Goal: Check status: Check status

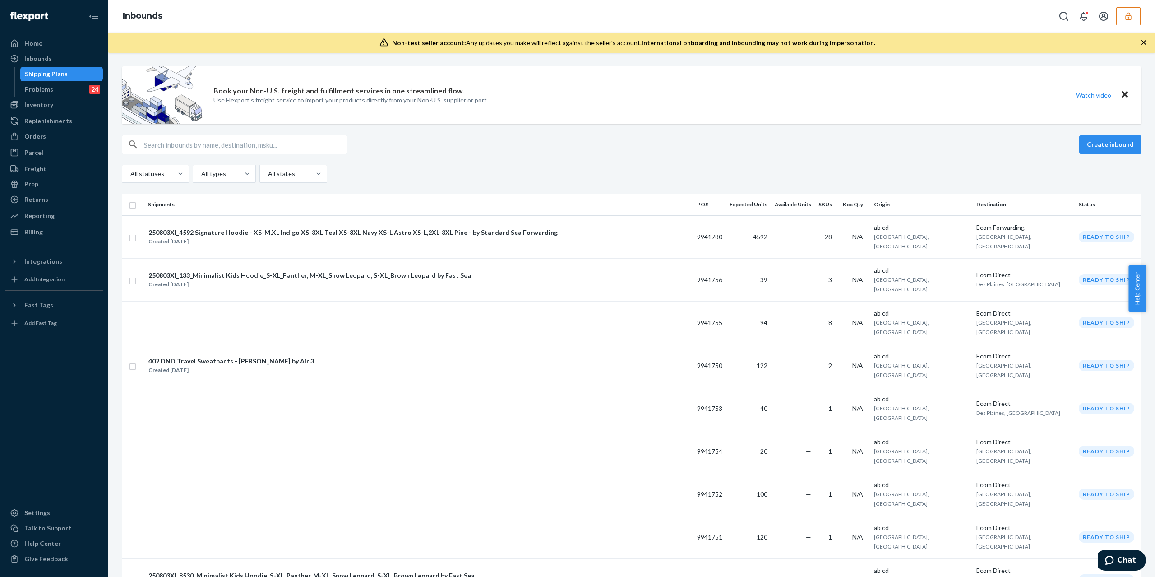
click at [1134, 22] on button "button" at bounding box center [1128, 16] width 24 height 18
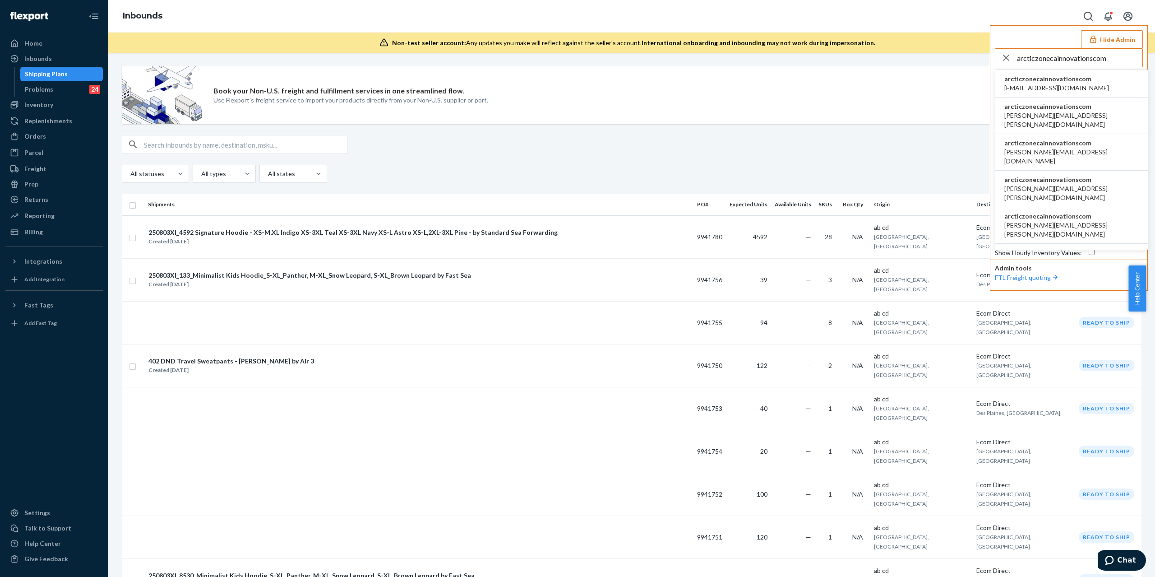
type input "arcticzonecainnovationscom"
click at [1082, 134] on li "arcticzonecainnovationscom alvin.kikukawa@ca-innovations.com" at bounding box center [1071, 152] width 152 height 37
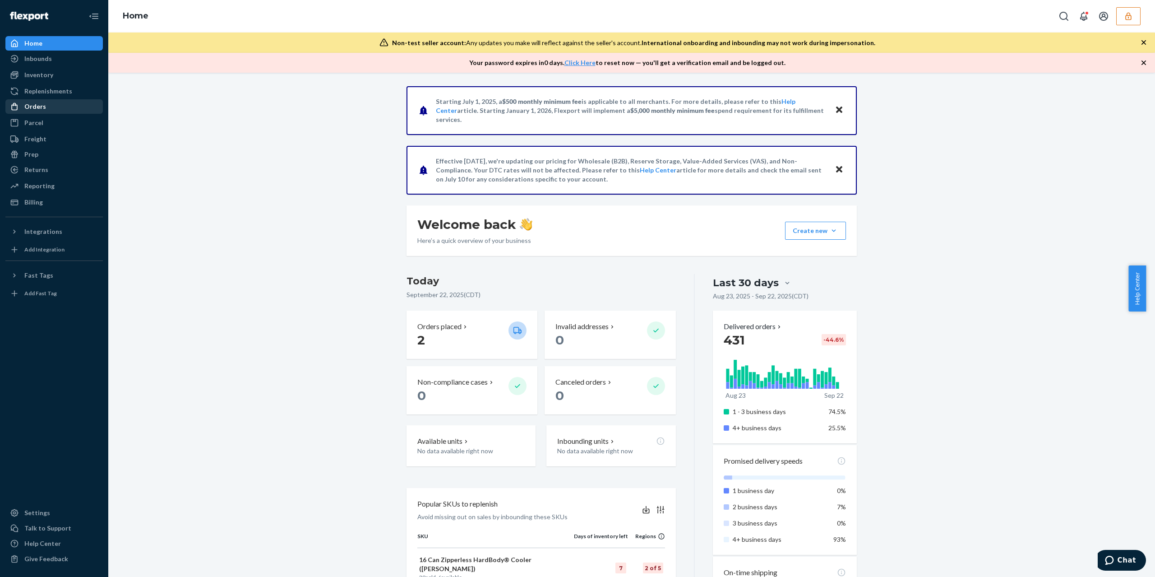
click at [45, 105] on div "Orders" at bounding box center [54, 106] width 96 height 13
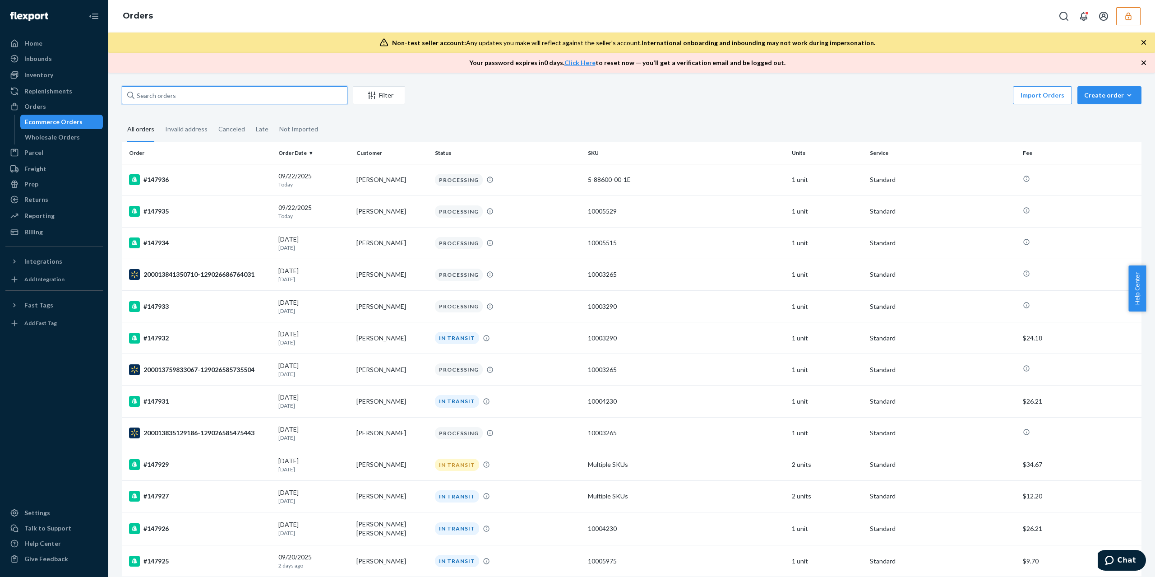
click at [217, 102] on input "text" at bounding box center [235, 95] width 226 height 18
paste input "136995997"
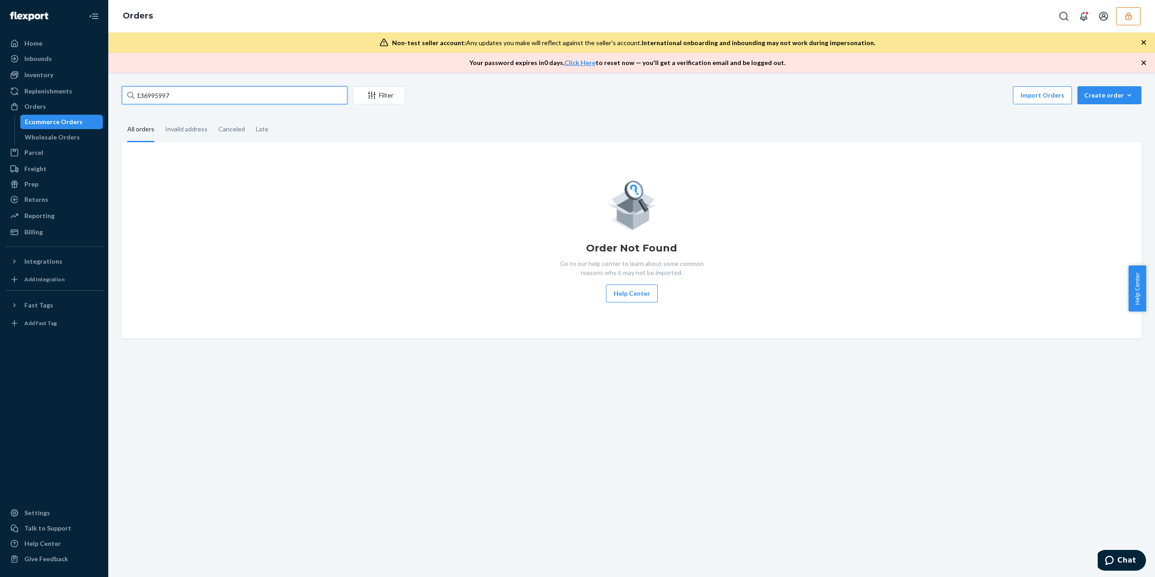
click at [217, 97] on input "136995997" at bounding box center [235, 95] width 226 height 18
type input "136995997"
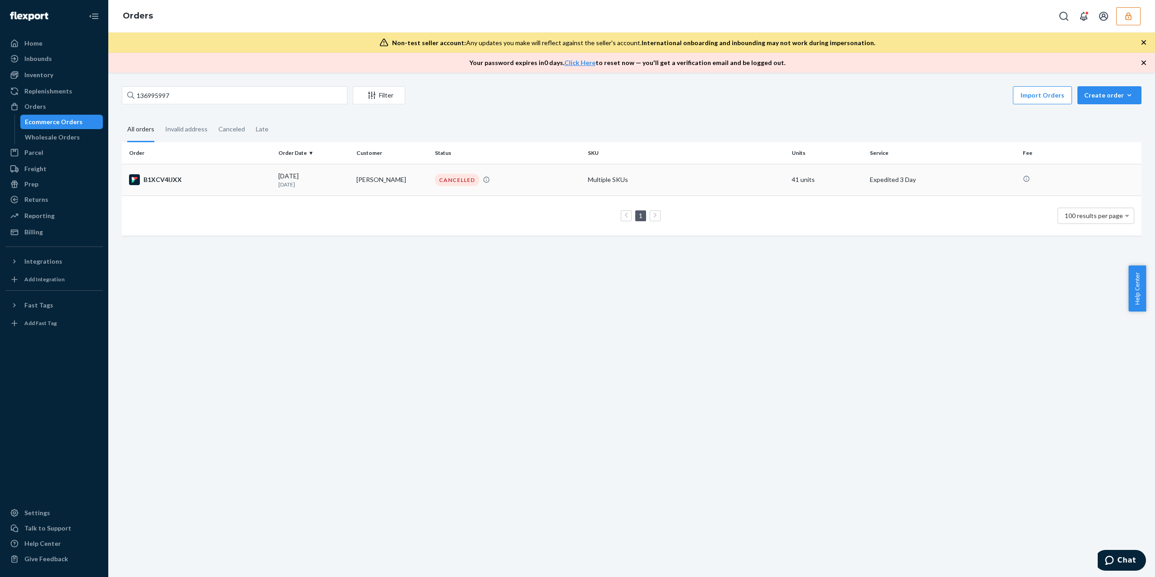
click at [247, 174] on td "B1XCV4IJXX" at bounding box center [198, 180] width 153 height 32
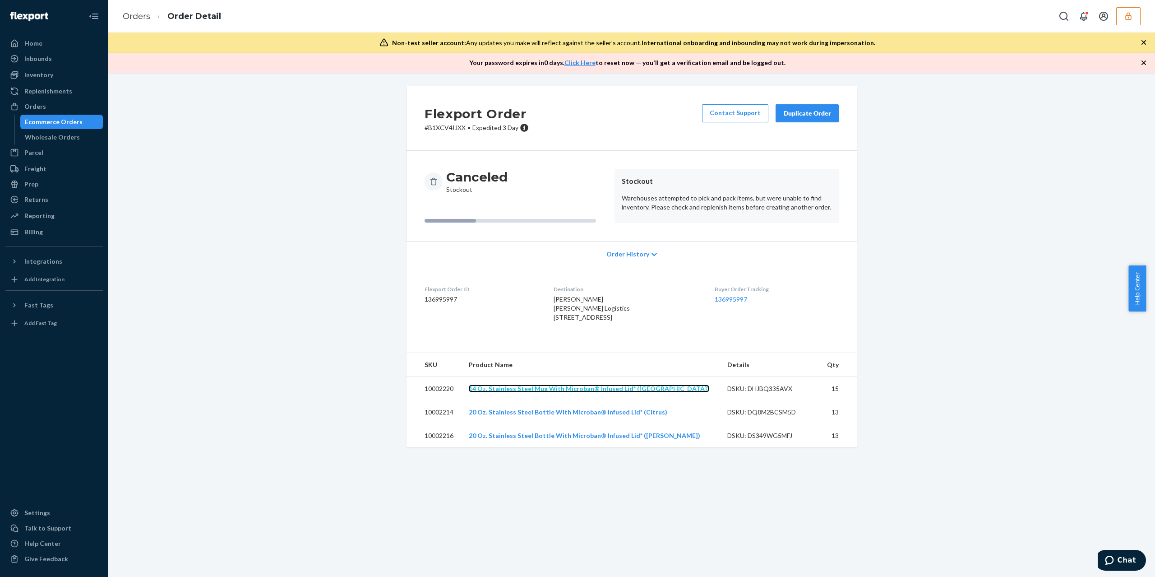
click at [564, 392] on link "14 Oz. Stainless Steel Mug With Microban® Infused Lid* (Blue Lagoon)" at bounding box center [589, 388] width 240 height 8
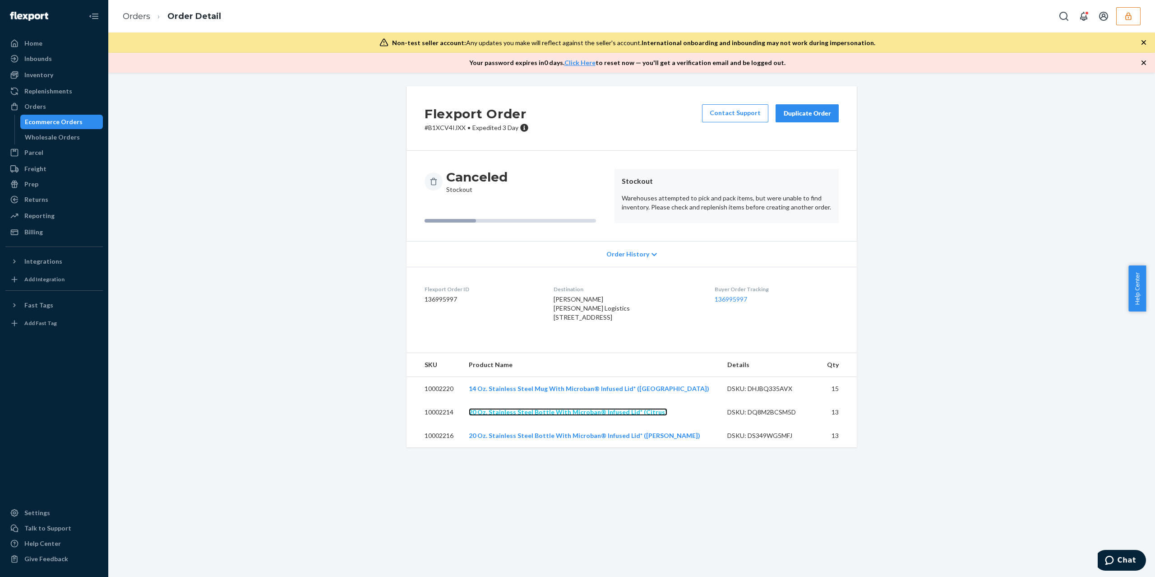
click at [562, 416] on link "20 Oz. Stainless Steel Bottle With Microban® Infused Lid* (Citrus)" at bounding box center [568, 412] width 199 height 8
click at [561, 447] on td "20 Oz. Stainless Steel Bottle With Microban® Infused Lid* (Moss)" at bounding box center [591, 435] width 259 height 23
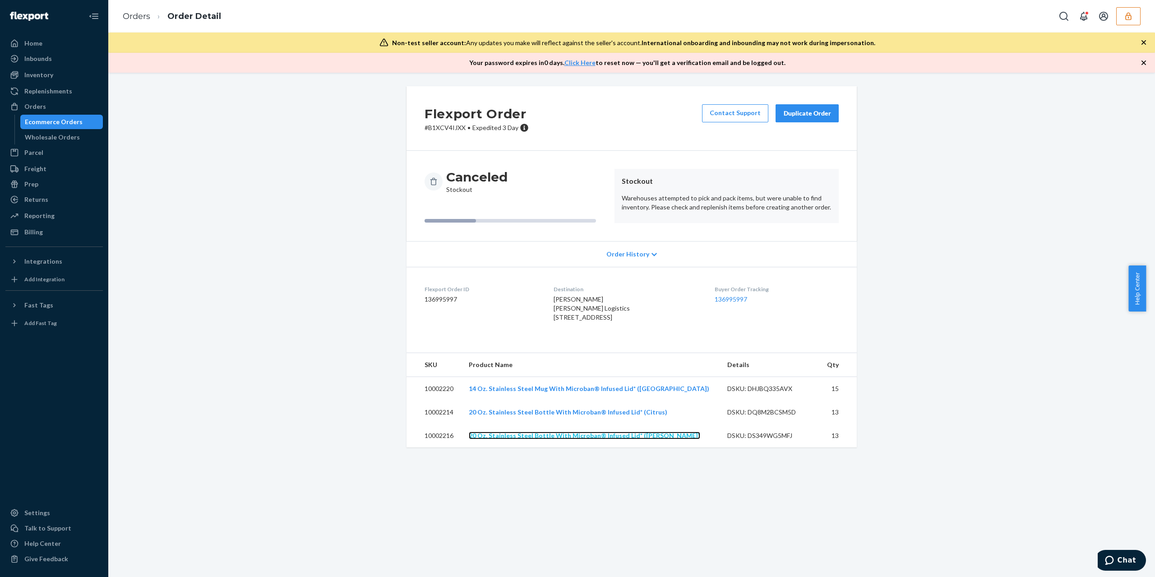
click at [559, 439] on link "20 Oz. Stainless Steel Bottle With Microban® Infused Lid* (Moss)" at bounding box center [584, 435] width 231 height 8
click at [353, 307] on div "Flexport Order # B1XCV4IJXX • Expedited 3 Day Contact Support Duplicate Order C…" at bounding box center [631, 272] width 1033 height 372
click at [305, 316] on div "Flexport Order # B1XCV4IJXX • Expedited 3 Day Contact Support Duplicate Order C…" at bounding box center [631, 272] width 1033 height 372
click at [343, 458] on div "Flexport Order # B1XCV4IJXX • Expedited 3 Day Contact Support Duplicate Order C…" at bounding box center [631, 272] width 1033 height 372
click at [435, 401] on td "10002220" at bounding box center [433, 389] width 55 height 24
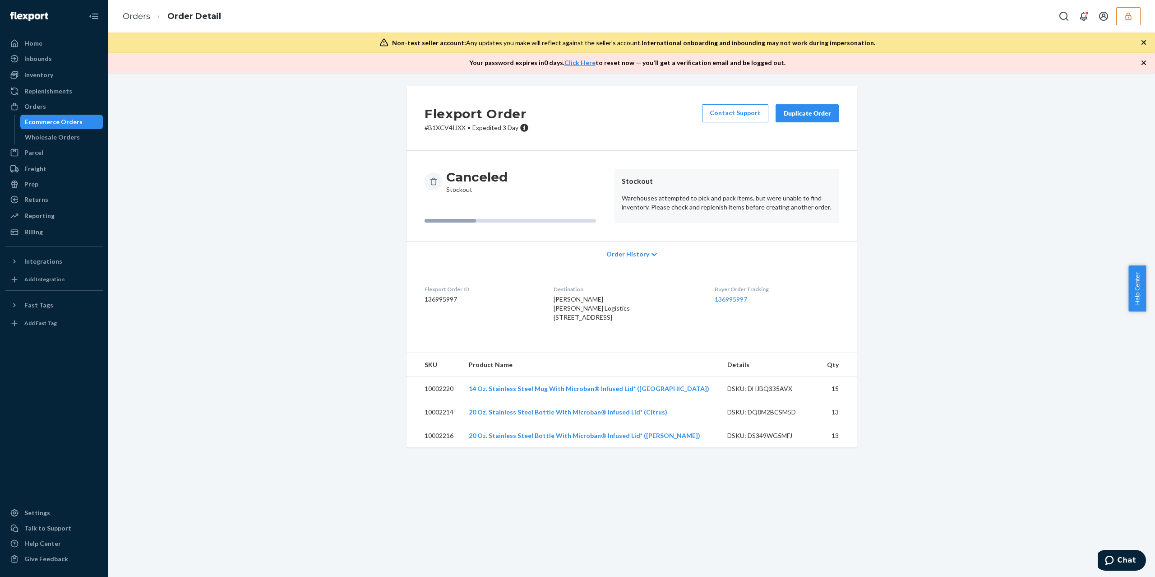
click at [435, 401] on td "10002220" at bounding box center [433, 389] width 55 height 24
copy td "10002220"
click at [778, 393] on div "DSKU: DHJBQ335AVX" at bounding box center [769, 388] width 85 height 9
copy div "DHJBQ335AVX"
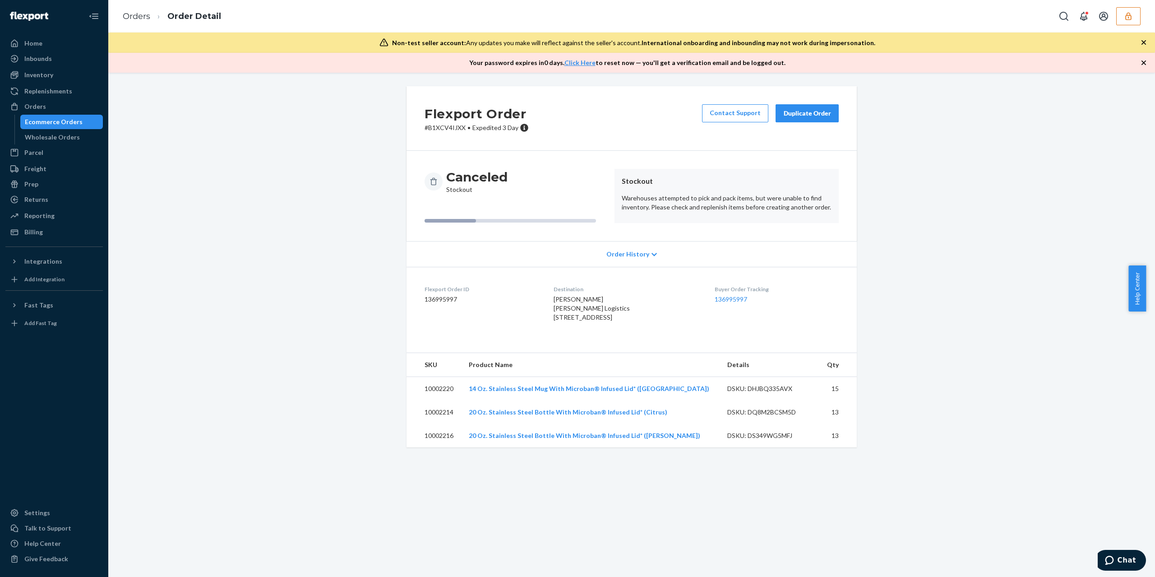
click at [432, 424] on td "10002214" at bounding box center [433, 411] width 55 height 23
copy td "10002214"
click at [767, 416] on div "DSKU: DQ8M2BCSM5D" at bounding box center [769, 411] width 85 height 9
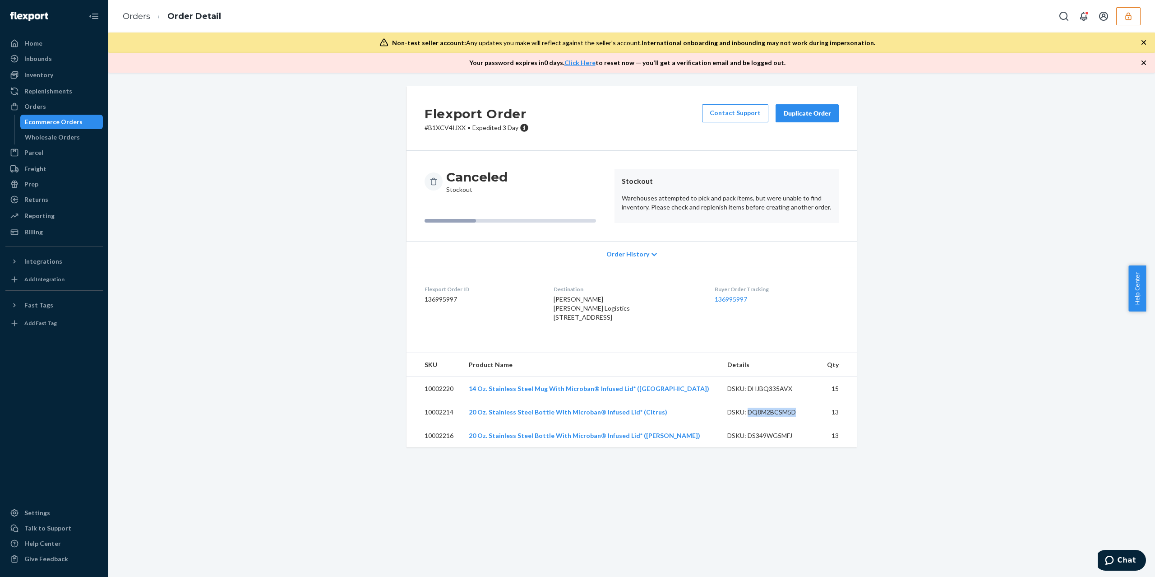
copy div "DQ8M2BCSM5D"
click at [437, 447] on td "10002216" at bounding box center [433, 435] width 55 height 23
copy td "10002216"
click at [779, 440] on div "DSKU: DS349WG5MFJ" at bounding box center [769, 435] width 85 height 9
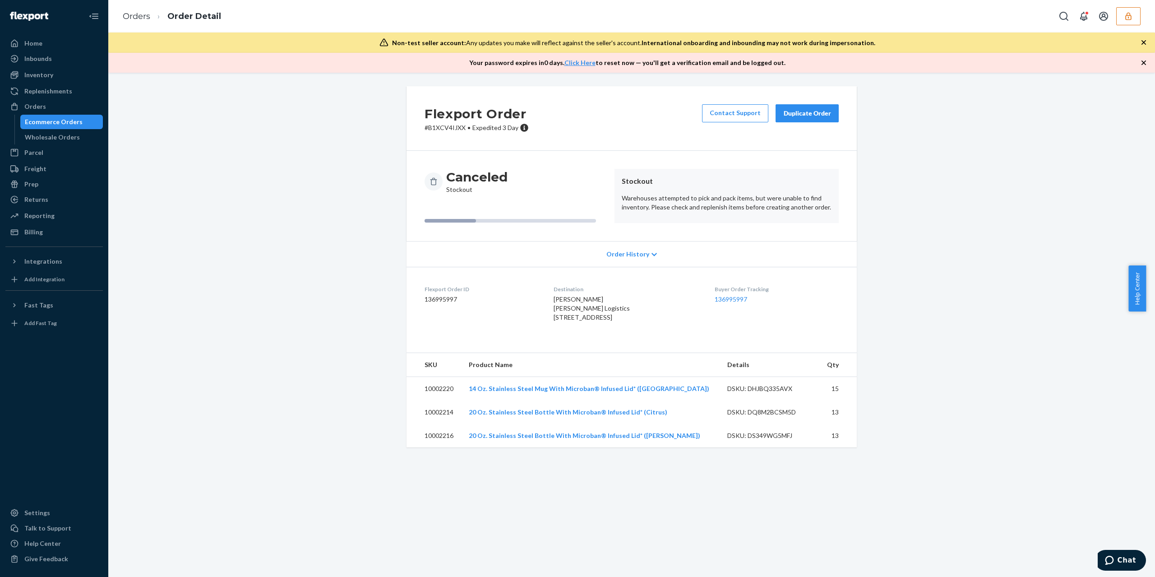
click at [779, 440] on div "DSKU: DS349WG5MFJ" at bounding box center [769, 435] width 85 height 9
copy div "DS349WG5MFJ"
click at [38, 508] on div "Settings" at bounding box center [37, 512] width 26 height 9
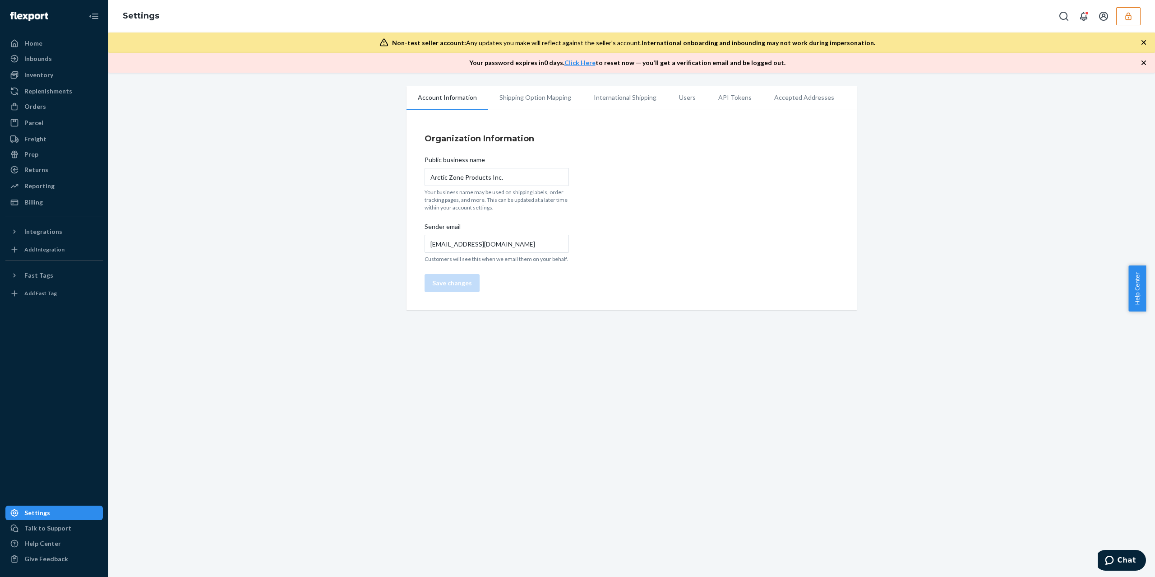
click at [679, 98] on li "Users" at bounding box center [687, 97] width 39 height 23
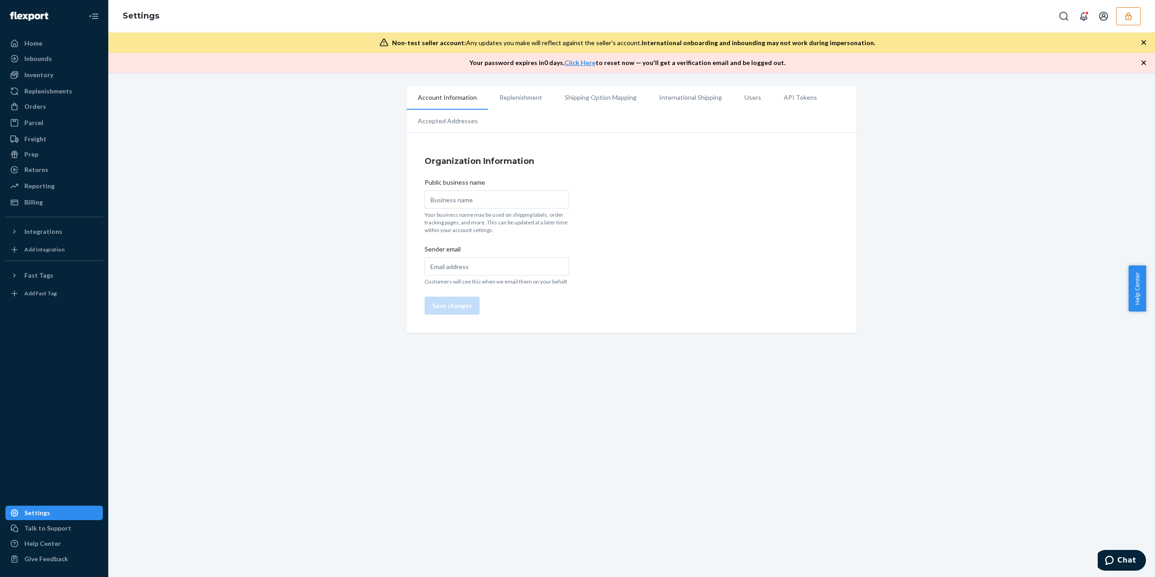
type input "Arctic Zone Products Inc."
type input "digitalsc@ca-innovations.com"
click at [1134, 19] on button "button" at bounding box center [1128, 16] width 24 height 18
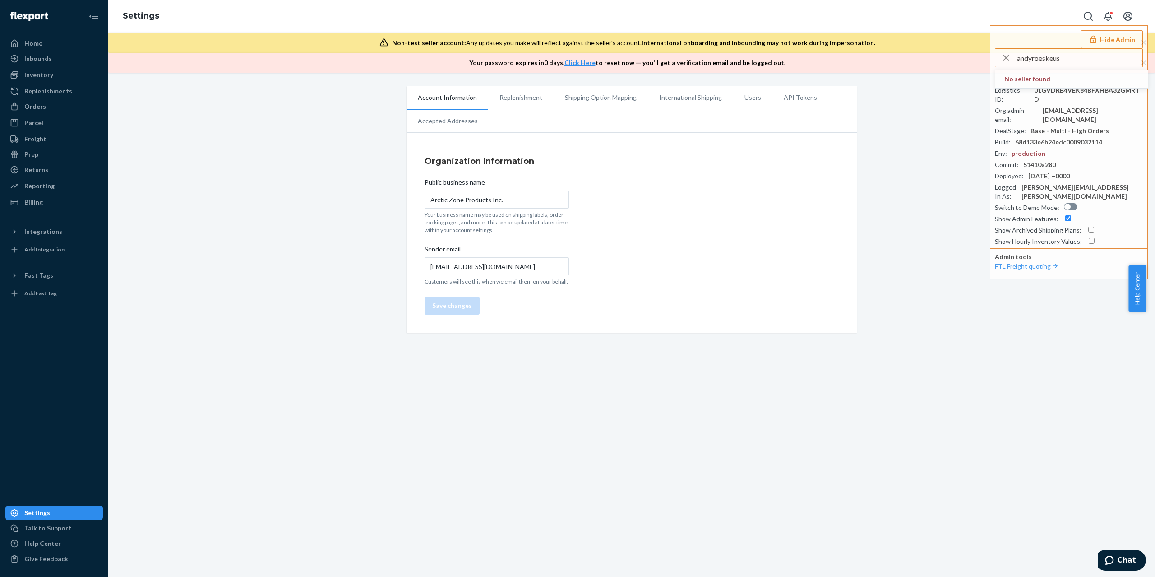
type input "andyroeskeus"
click at [1049, 83] on li "andyroeskeus andy@roeske.us" at bounding box center [1071, 88] width 152 height 37
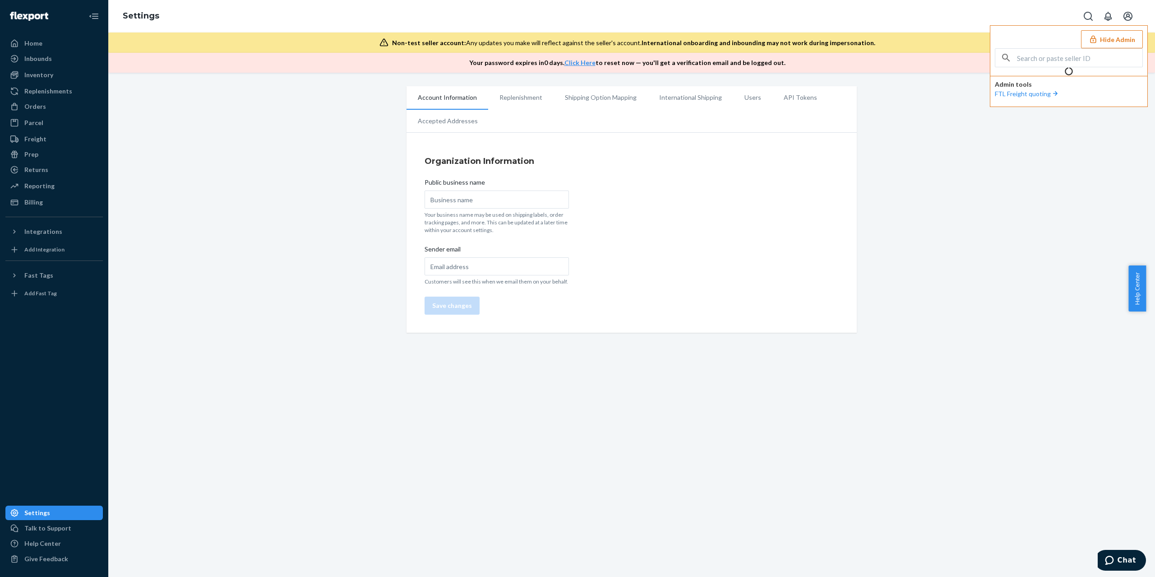
type input "Tarmac Designs LLC"
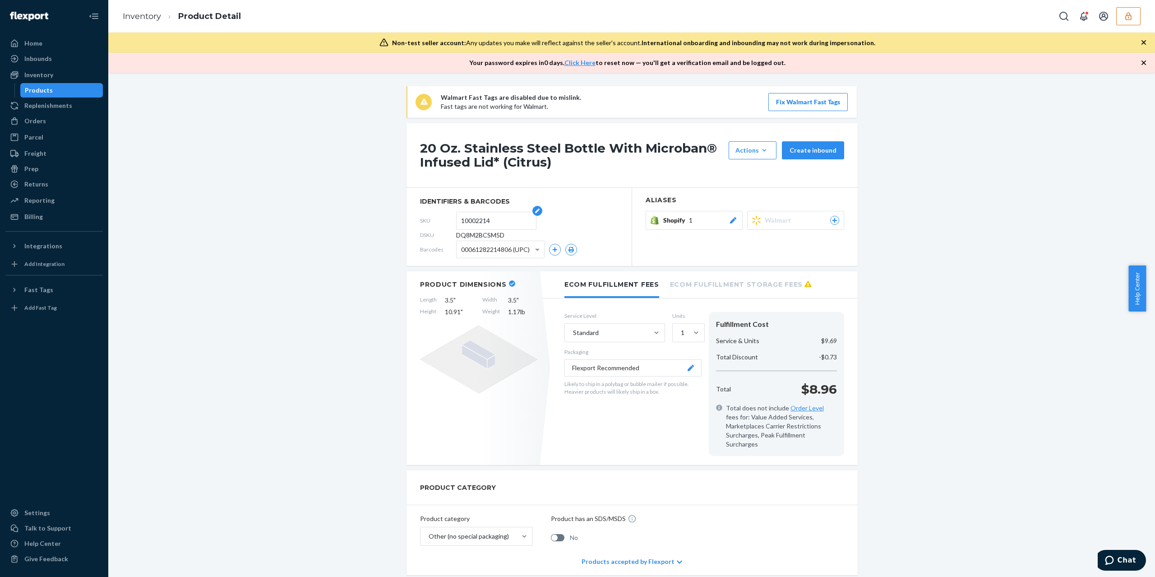
click at [471, 219] on input "10002214" at bounding box center [496, 220] width 70 height 17
click at [463, 219] on input "10002216" at bounding box center [496, 220] width 70 height 17
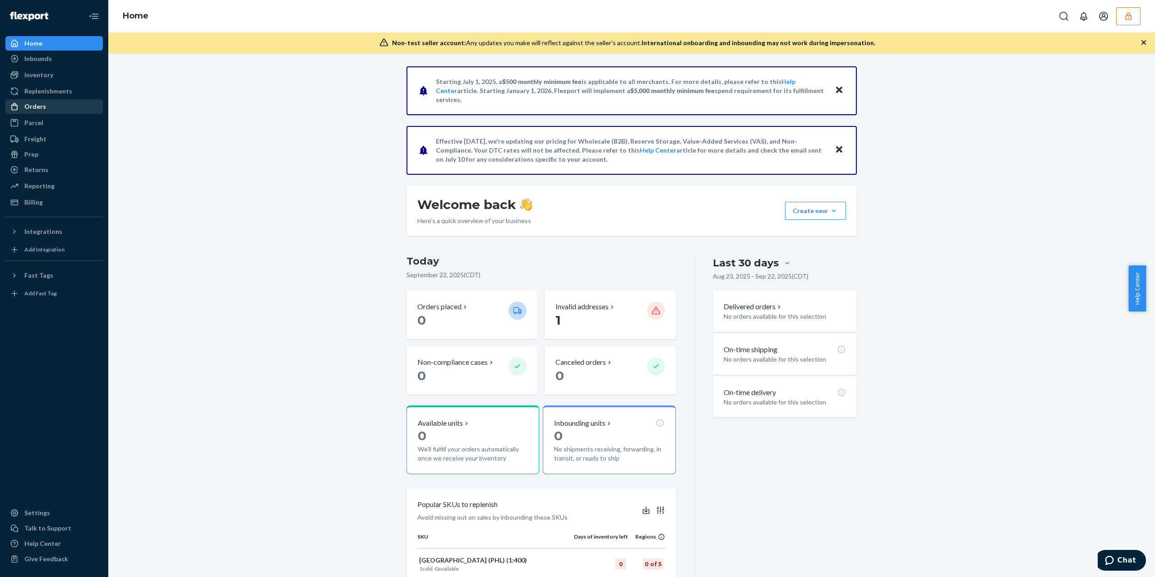
click at [42, 113] on link "Orders" at bounding box center [53, 106] width 97 height 14
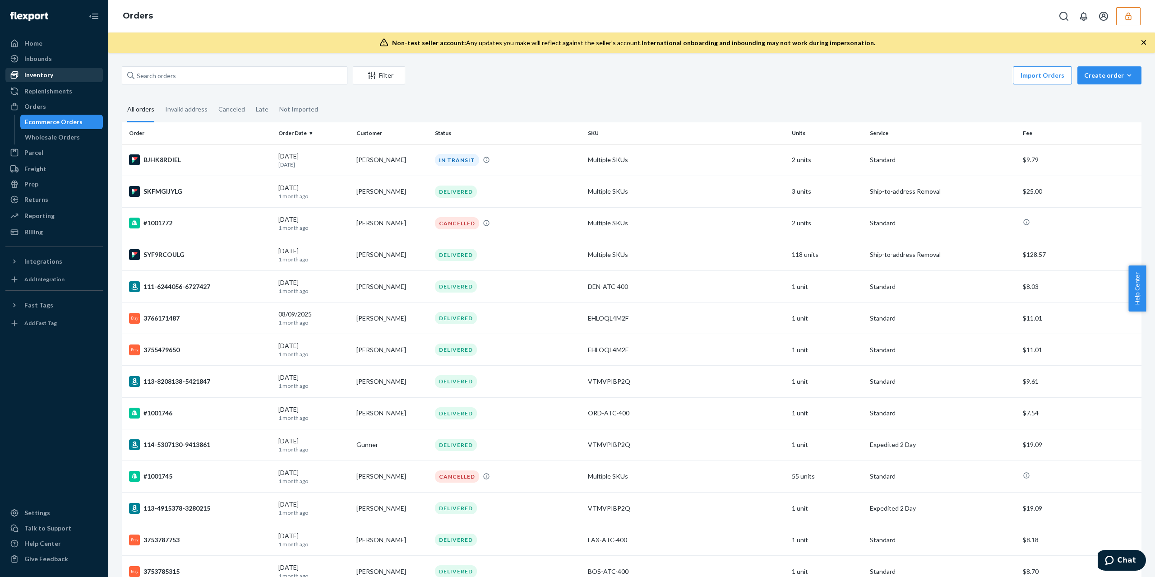
click at [40, 73] on div "Inventory" at bounding box center [38, 74] width 29 height 9
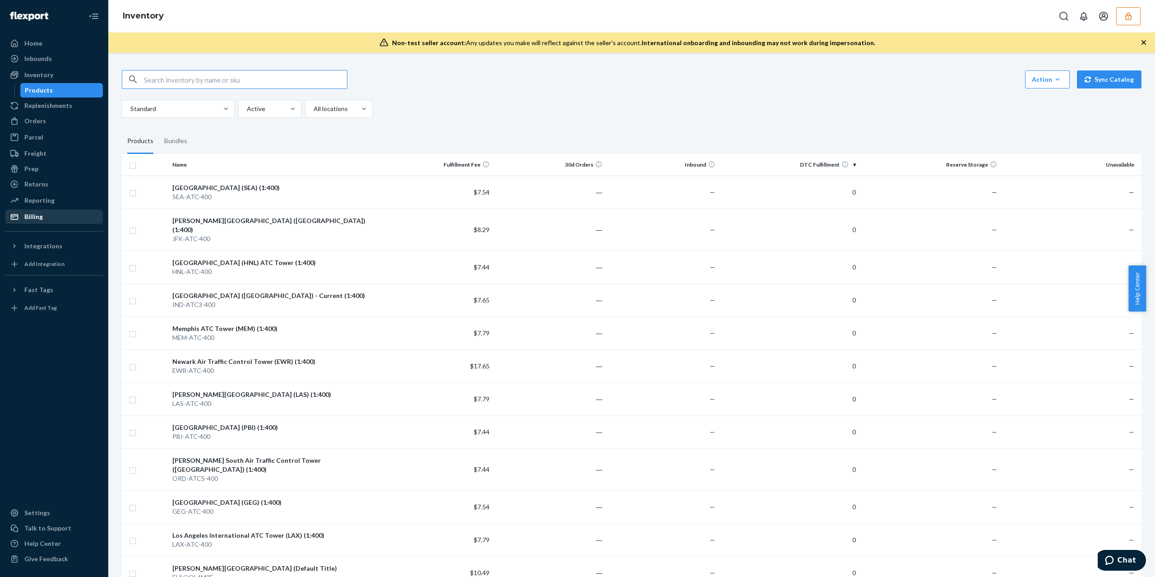
click at [60, 220] on div "Billing" at bounding box center [54, 216] width 96 height 13
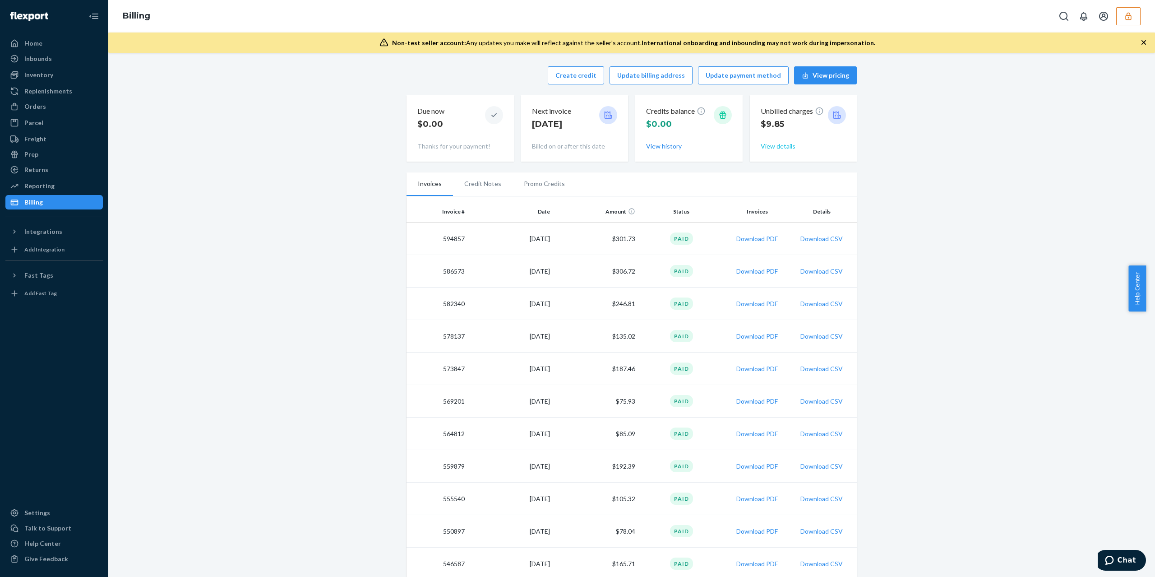
click at [782, 148] on button "View details" at bounding box center [778, 146] width 35 height 9
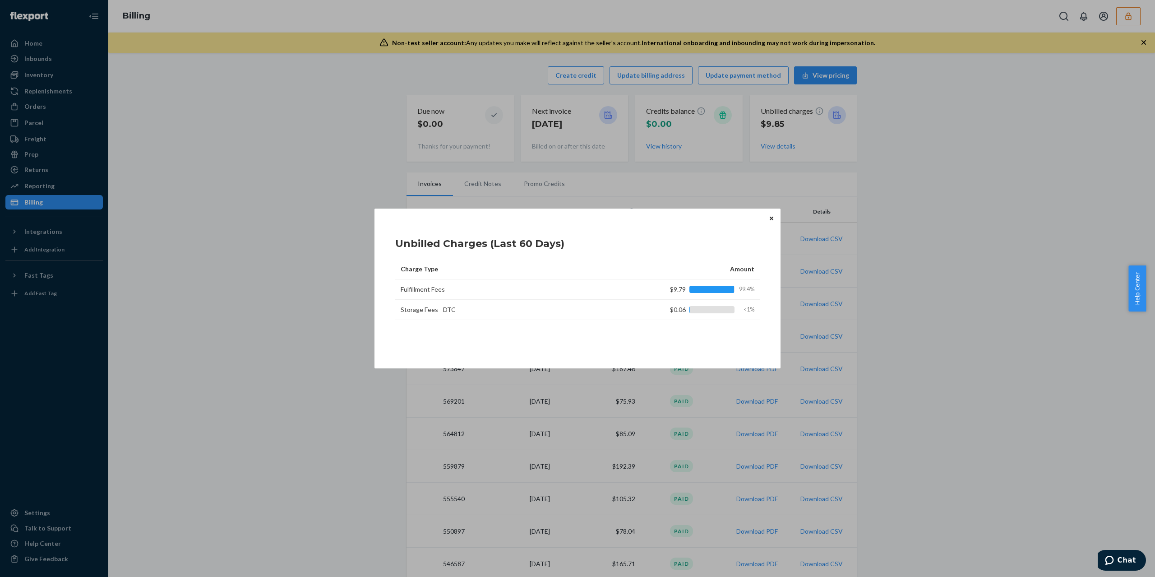
click at [771, 219] on icon "Close" at bounding box center [772, 218] width 4 height 4
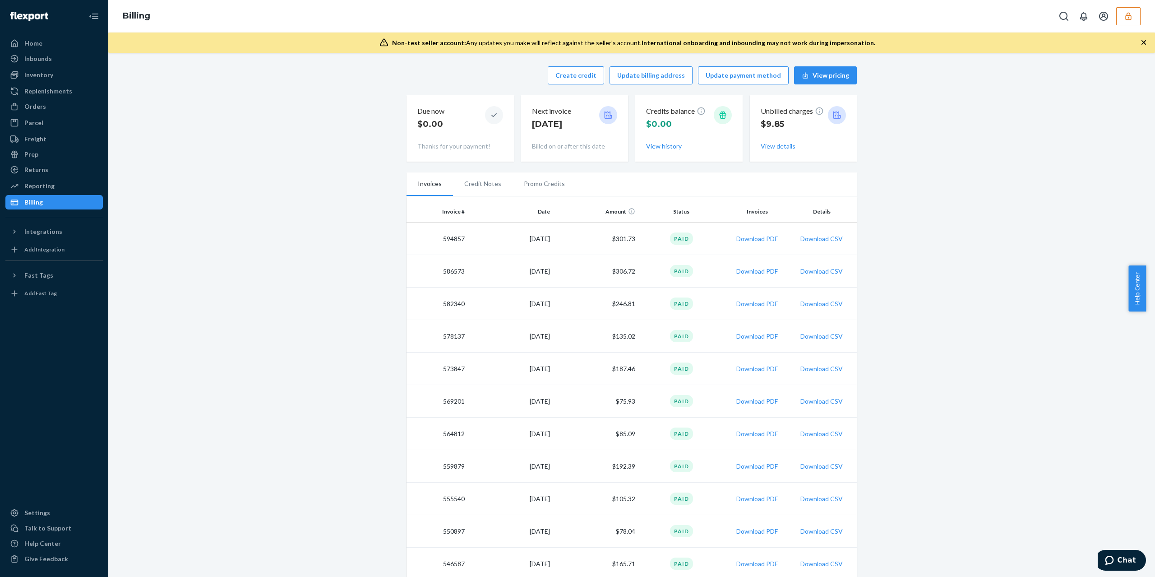
click at [1128, 24] on div "Billing" at bounding box center [631, 16] width 1047 height 32
click at [1128, 23] on button "button" at bounding box center [1128, 16] width 24 height 18
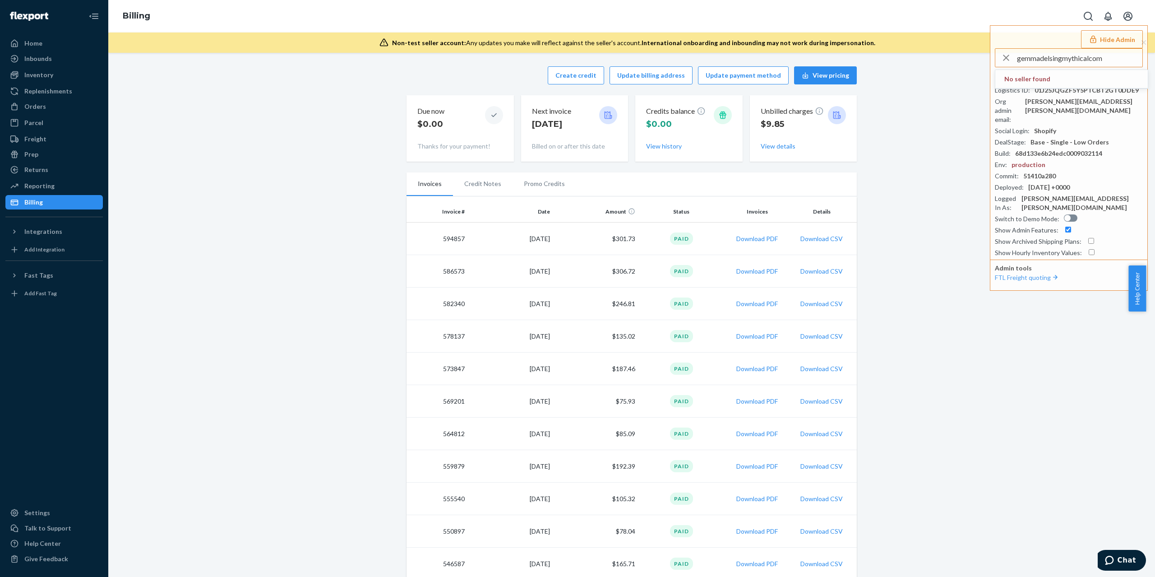
type input "gemmadelsingmythicalcom"
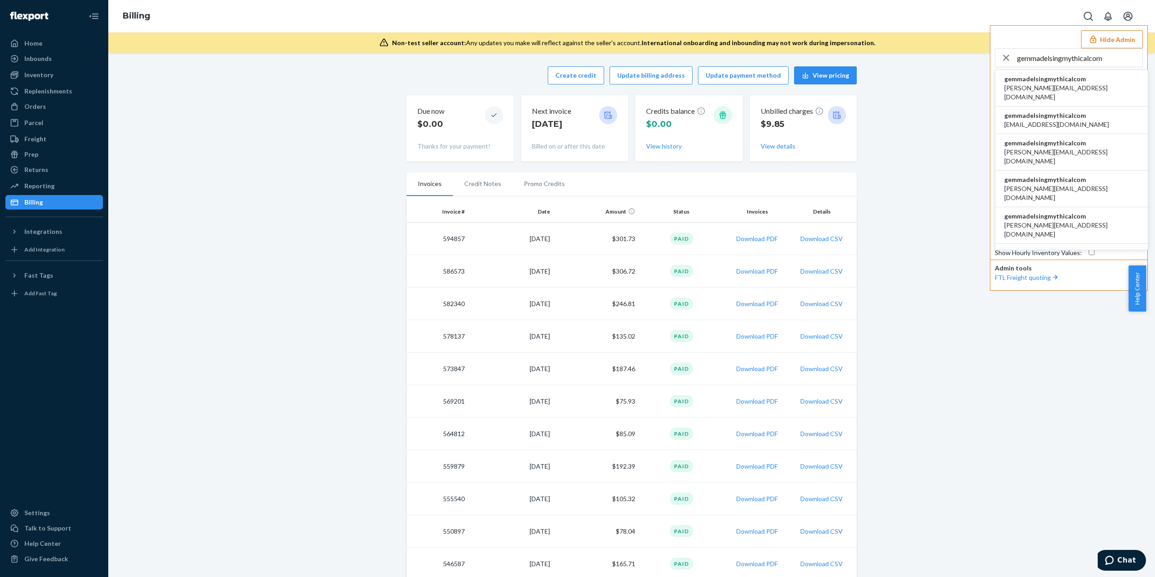
click at [1047, 148] on li "gemmadelsingmythicalcom anusha@mythical.com" at bounding box center [1071, 152] width 152 height 37
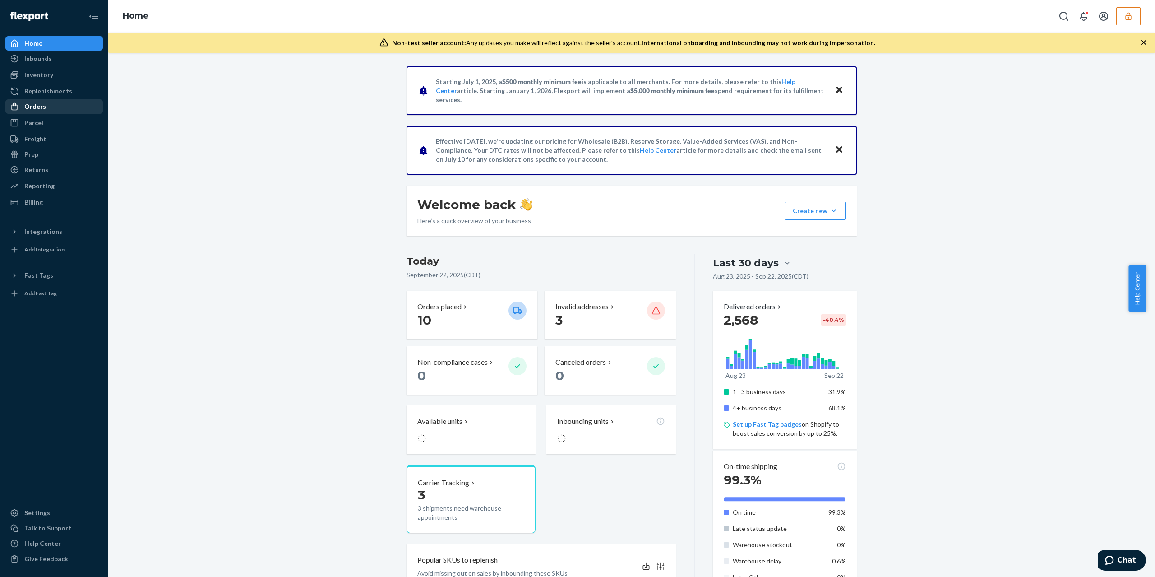
click at [69, 109] on div "Orders" at bounding box center [54, 106] width 96 height 13
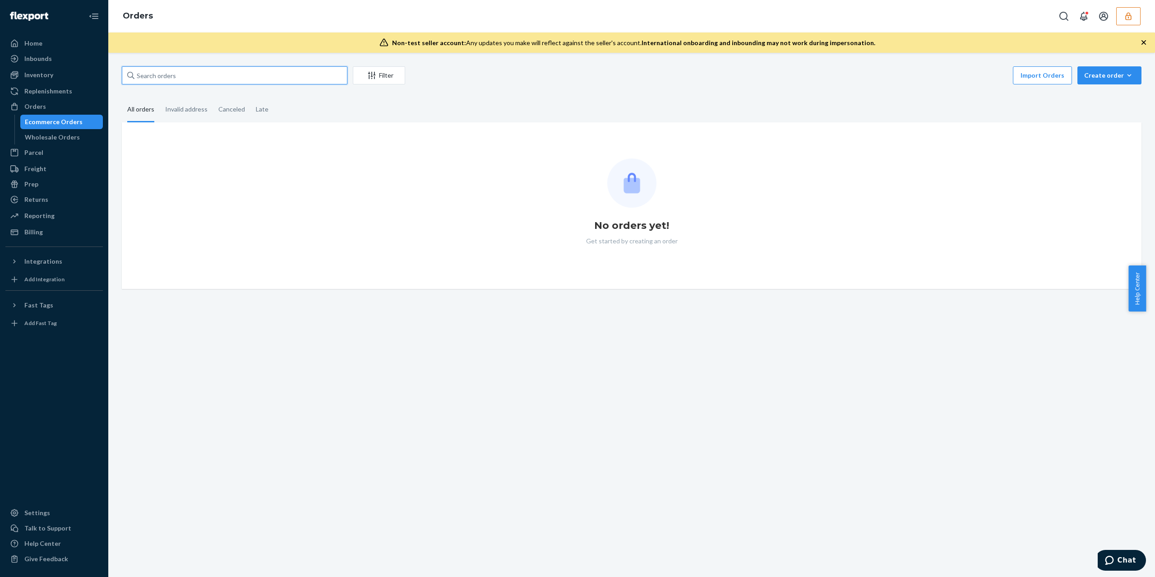
click at [194, 79] on input "text" at bounding box center [235, 75] width 226 height 18
paste input "769702"
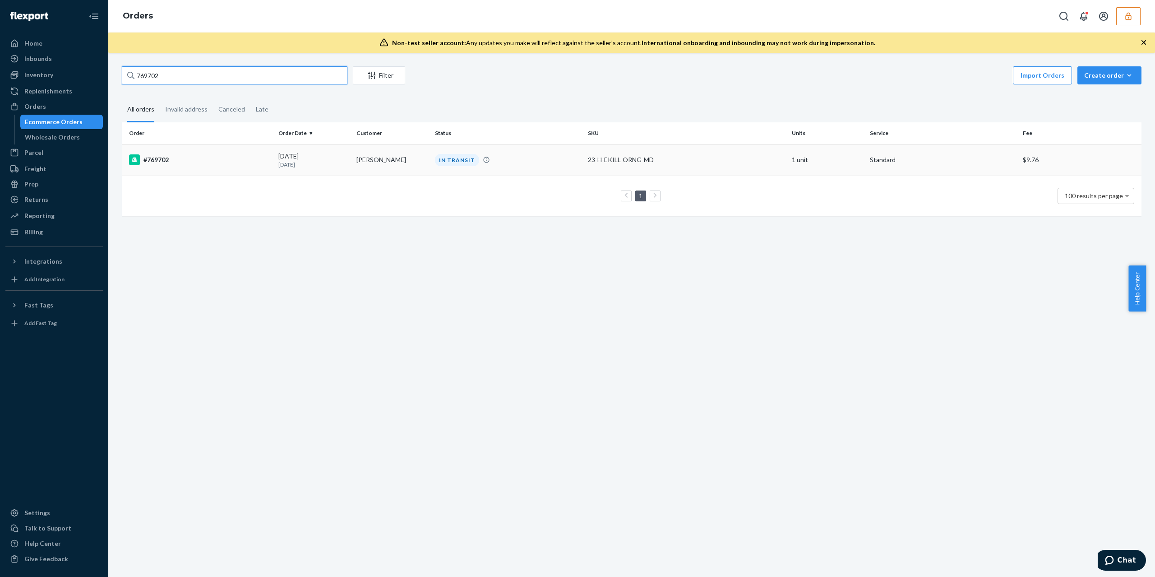
type input "769702"
click at [179, 159] on div "#769702" at bounding box center [200, 159] width 142 height 11
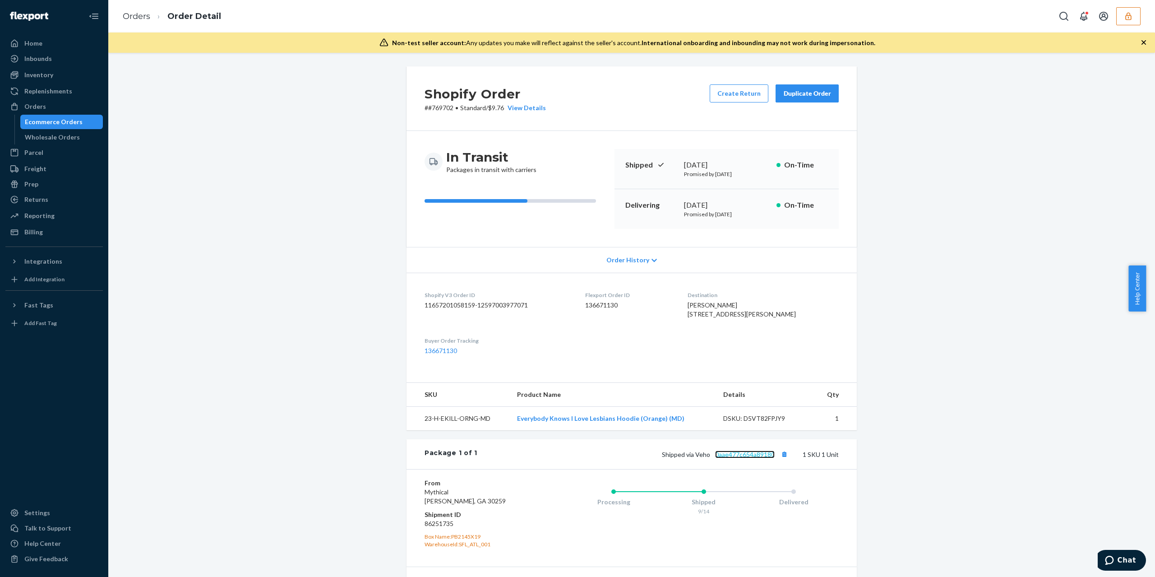
click at [753, 458] on link "0aae477c654a89180" at bounding box center [745, 454] width 60 height 8
click at [442, 528] on dd "86251735" at bounding box center [479, 523] width 108 height 9
copy dd "86251735"
click at [1132, 22] on button "button" at bounding box center [1128, 16] width 24 height 18
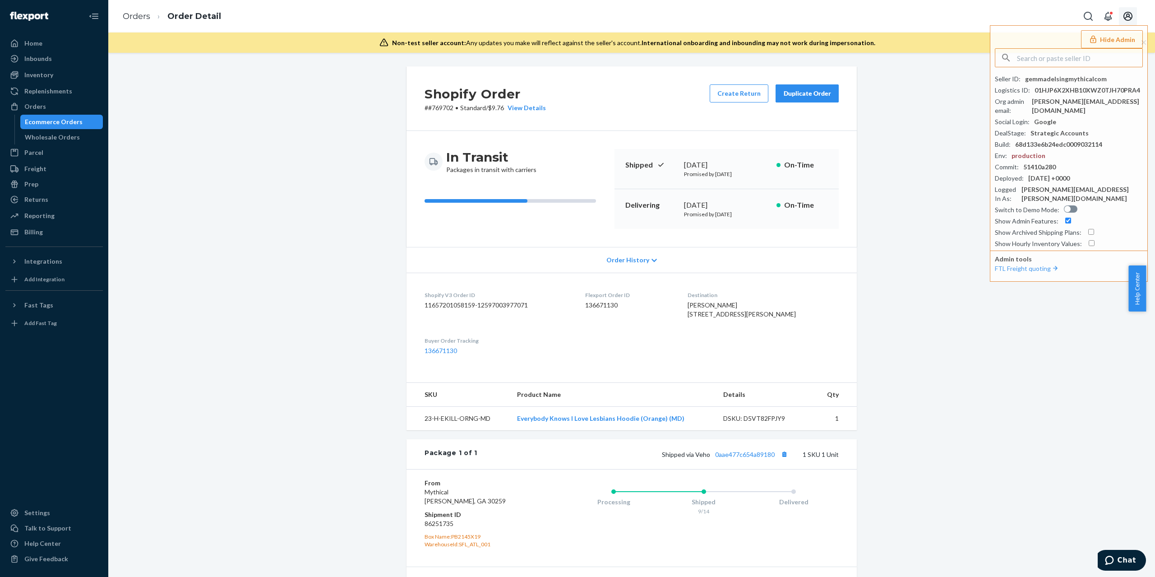
click at [1132, 24] on button "Open account menu" at bounding box center [1128, 16] width 18 height 18
click at [1061, 53] on input "text" at bounding box center [1079, 58] width 125 height 18
paste input "[PERSON_NAME][EMAIL_ADDRESS][DOMAIN_NAME]"
type input "[PERSON_NAME][EMAIL_ADDRESS][DOMAIN_NAME]"
click at [1094, 79] on li "maureenicontactcameracom maureen@icontactcamera.com" at bounding box center [1071, 88] width 152 height 37
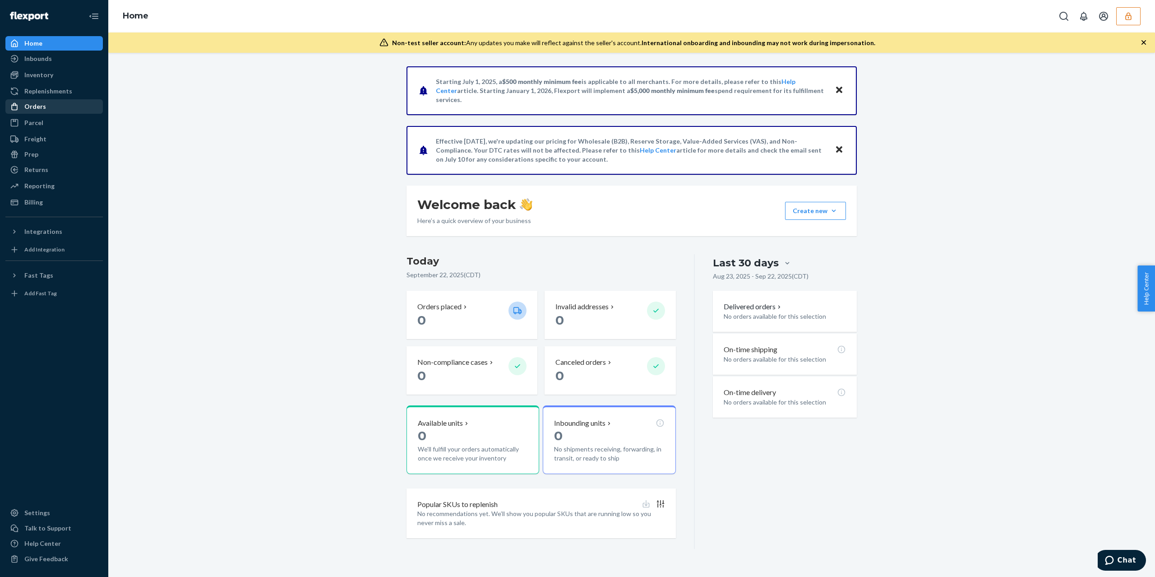
click at [58, 108] on div "Orders" at bounding box center [54, 106] width 96 height 13
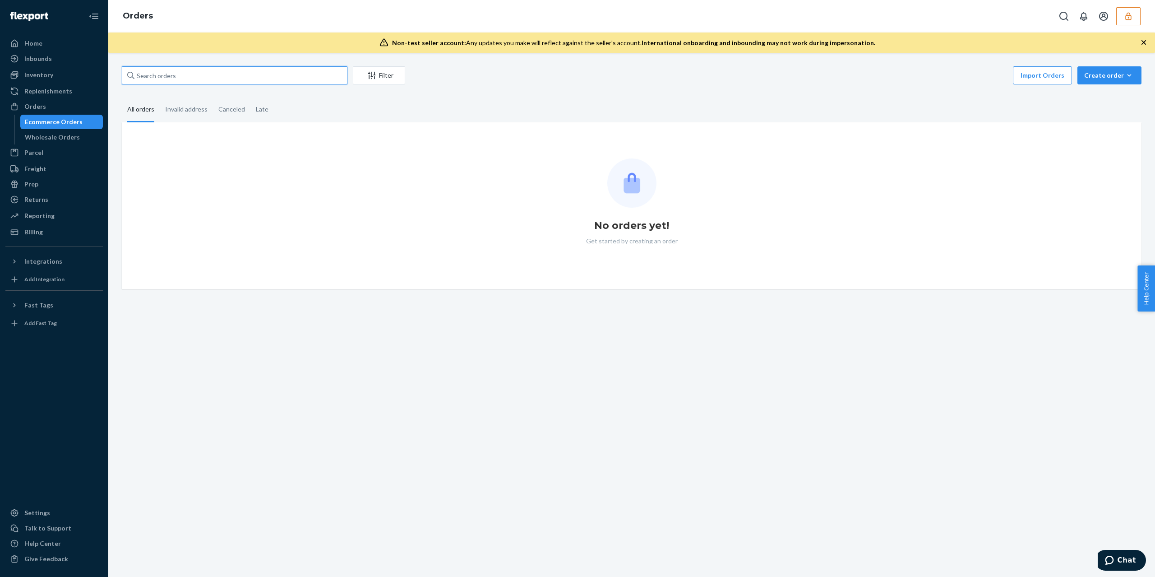
click at [224, 77] on input "text" at bounding box center [235, 75] width 226 height 18
paste input "RPJPHQTNZPMXM"
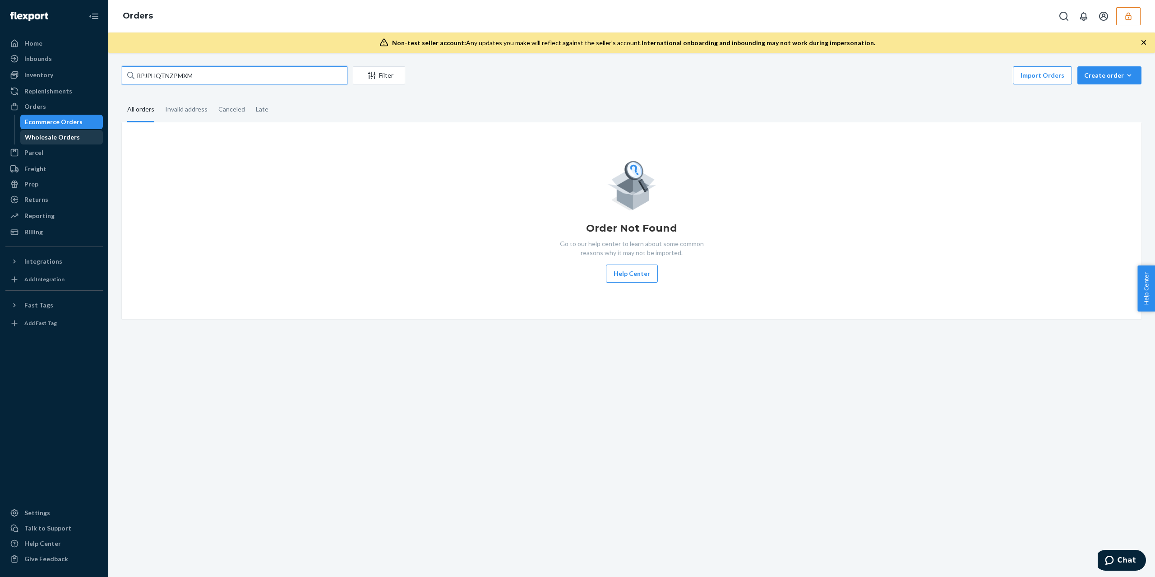
type input "RPJPHQTNZPMXM"
click at [55, 141] on div "Wholesale Orders" at bounding box center [52, 137] width 55 height 9
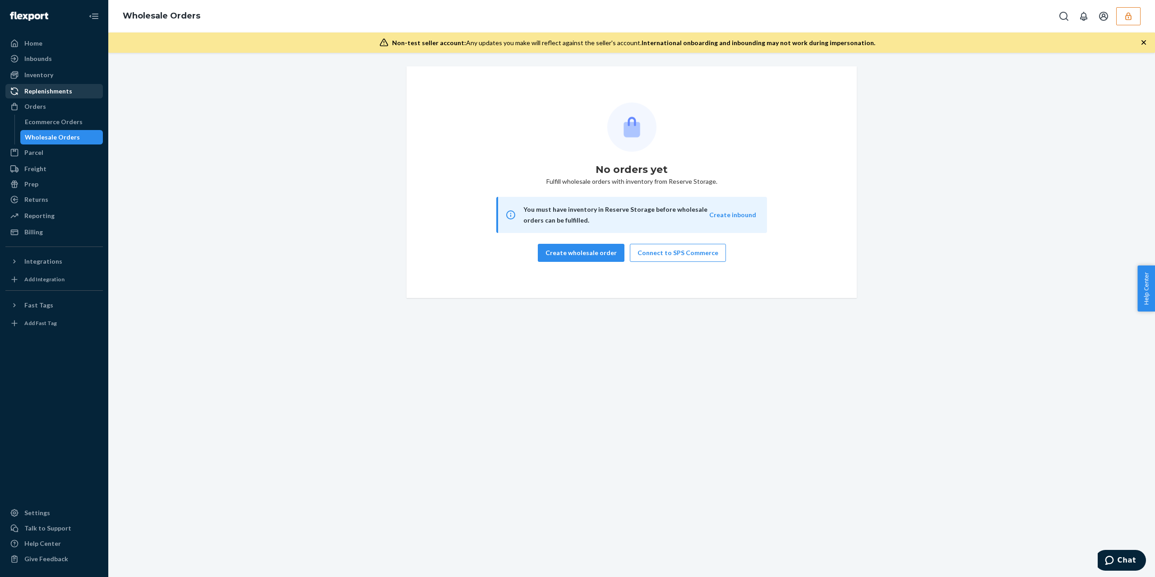
click at [67, 90] on div "Replenishments" at bounding box center [48, 91] width 48 height 9
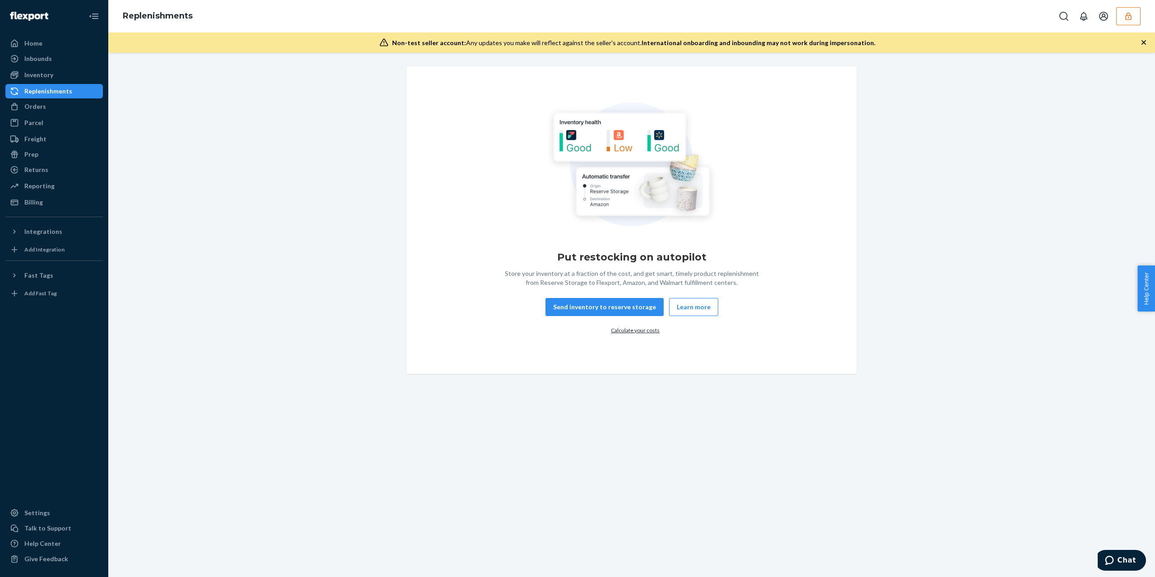
click at [1132, 12] on icon "button" at bounding box center [1128, 16] width 9 height 9
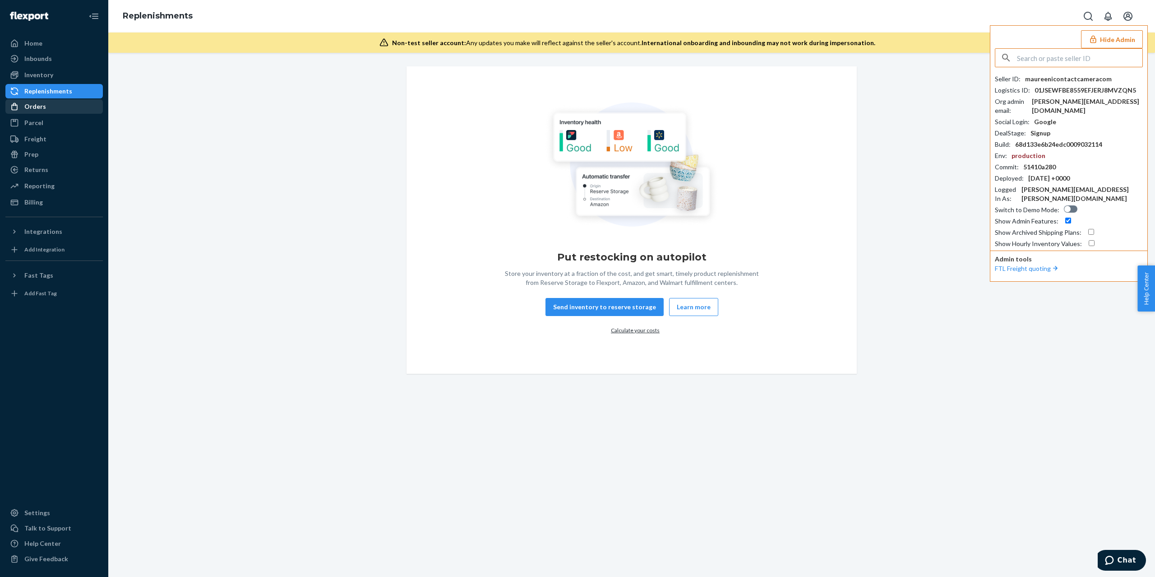
click at [31, 106] on div "Orders" at bounding box center [35, 106] width 22 height 9
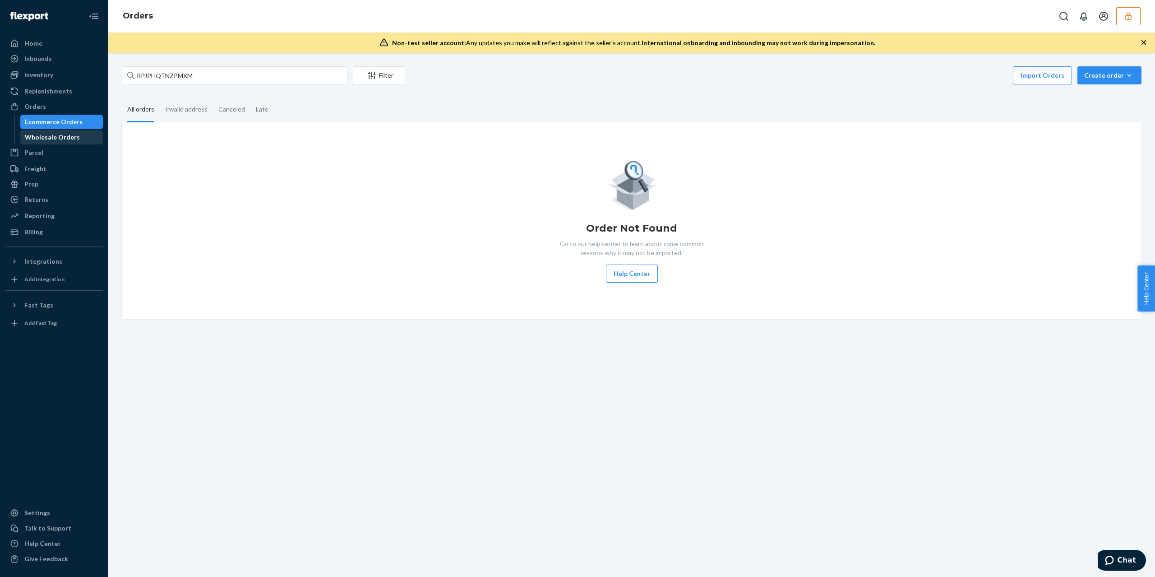
click at [44, 139] on div "Wholesale Orders" at bounding box center [52, 137] width 55 height 9
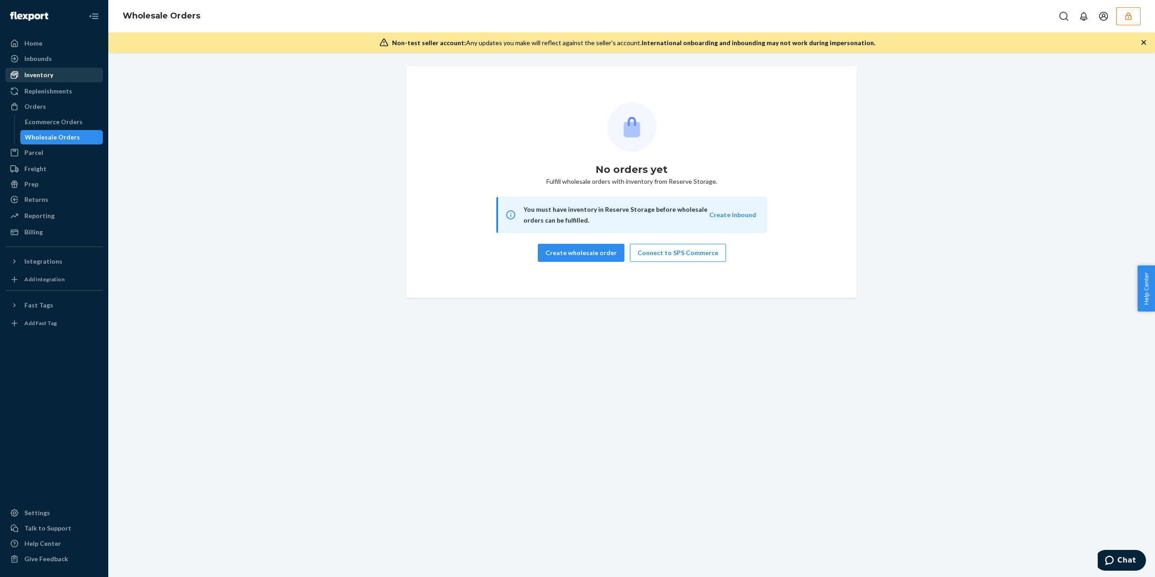
click at [42, 75] on div "Inventory" at bounding box center [38, 74] width 29 height 9
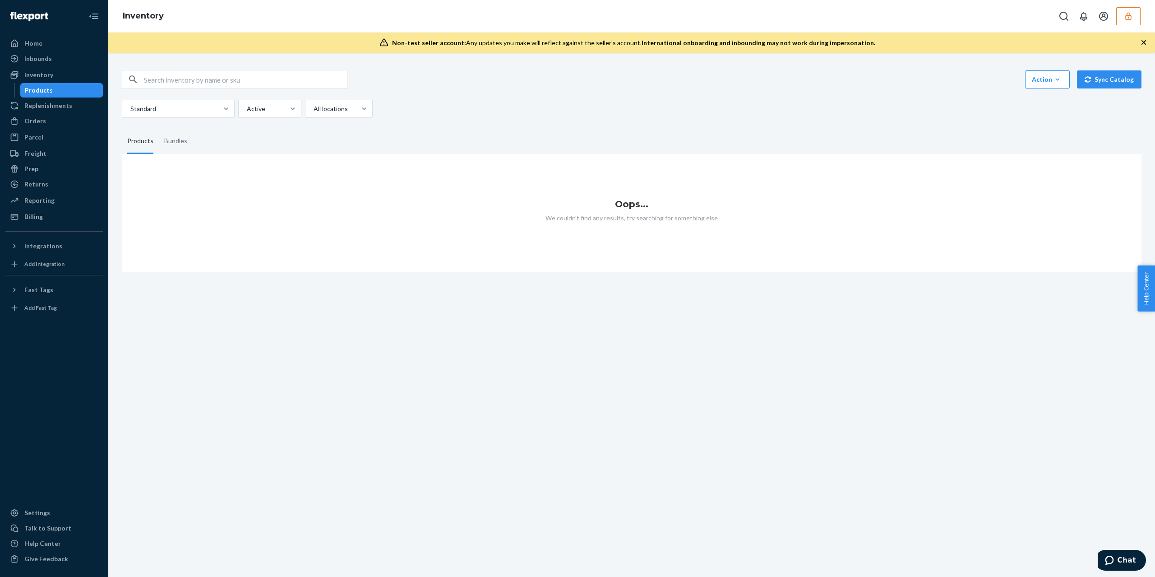
click at [1137, 15] on button "button" at bounding box center [1128, 16] width 24 height 18
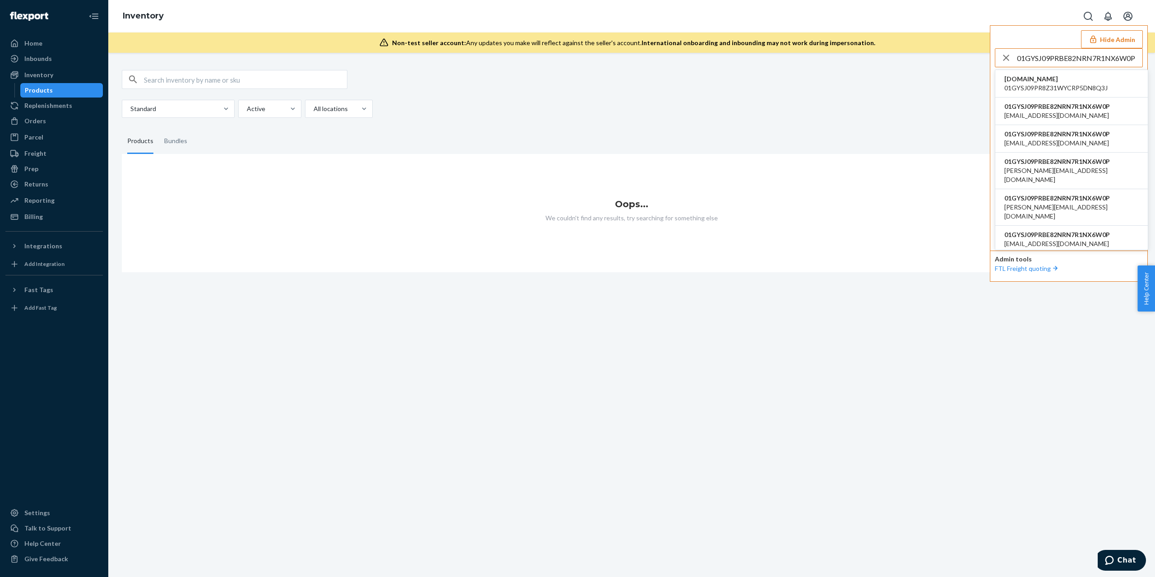
type input "01GYSJ09PRBE82NRN7R1NX6W0P"
click at [1026, 138] on span "01GYSJ09PRBE82NRN7R1NX6W0P" at bounding box center [1057, 133] width 106 height 9
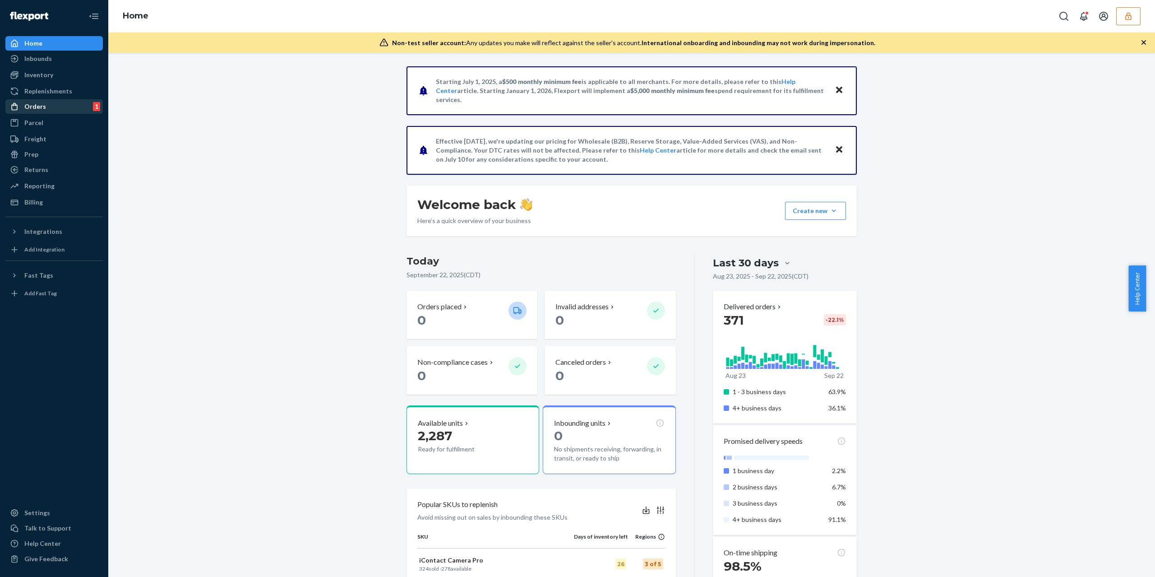
click at [51, 110] on div "Orders 1" at bounding box center [54, 106] width 96 height 13
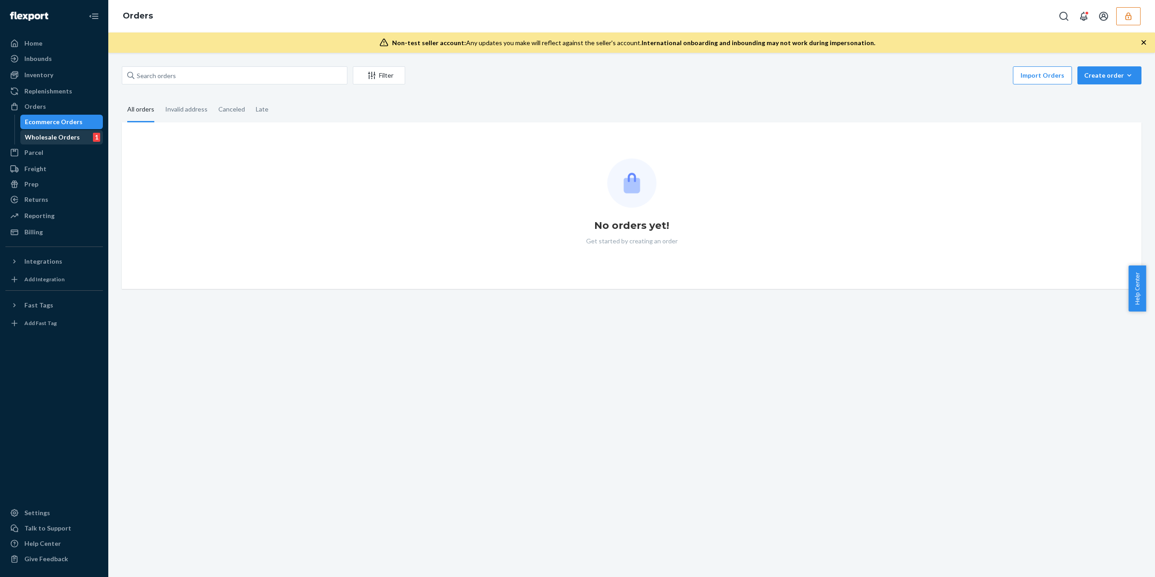
click at [82, 135] on div "Wholesale Orders 1" at bounding box center [61, 137] width 81 height 13
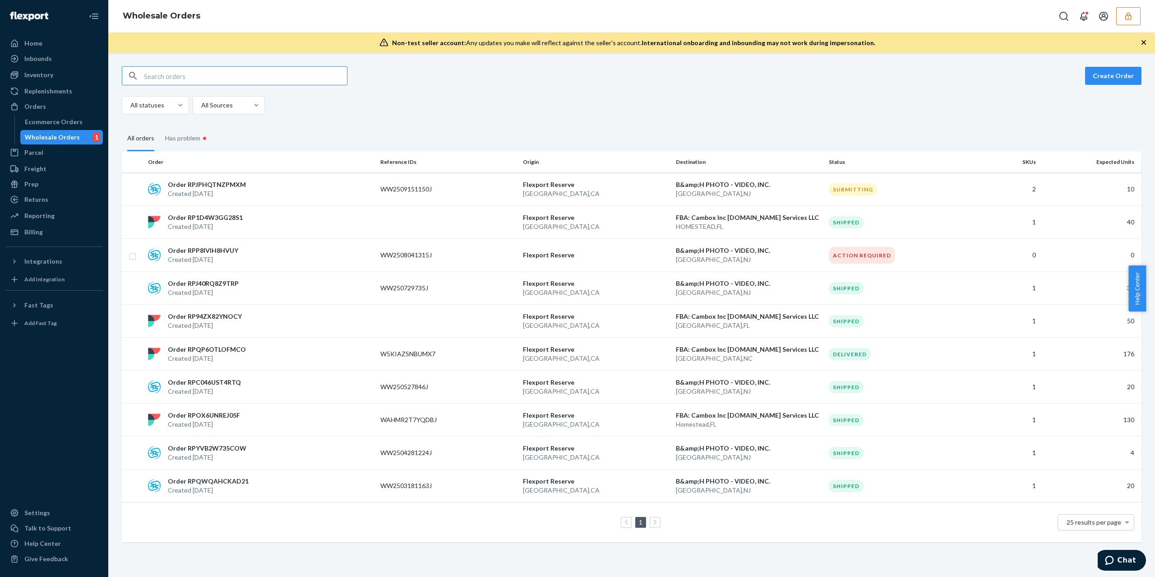
click at [209, 85] on div at bounding box center [235, 75] width 226 height 19
click at [209, 74] on input "text" at bounding box center [245, 76] width 203 height 18
paste input "RPJPHQTNZPMXM"
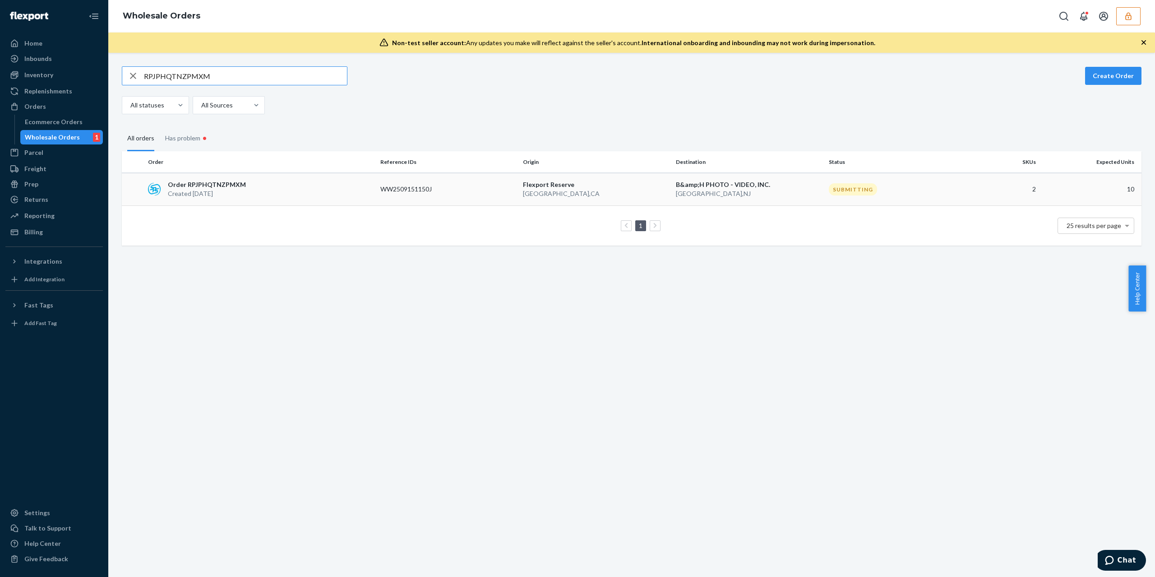
type input "RPJPHQTNZPMXM"
click at [280, 201] on td "Order RPJPHQTNZPMXM Created Sep 15, 2025" at bounding box center [260, 189] width 232 height 33
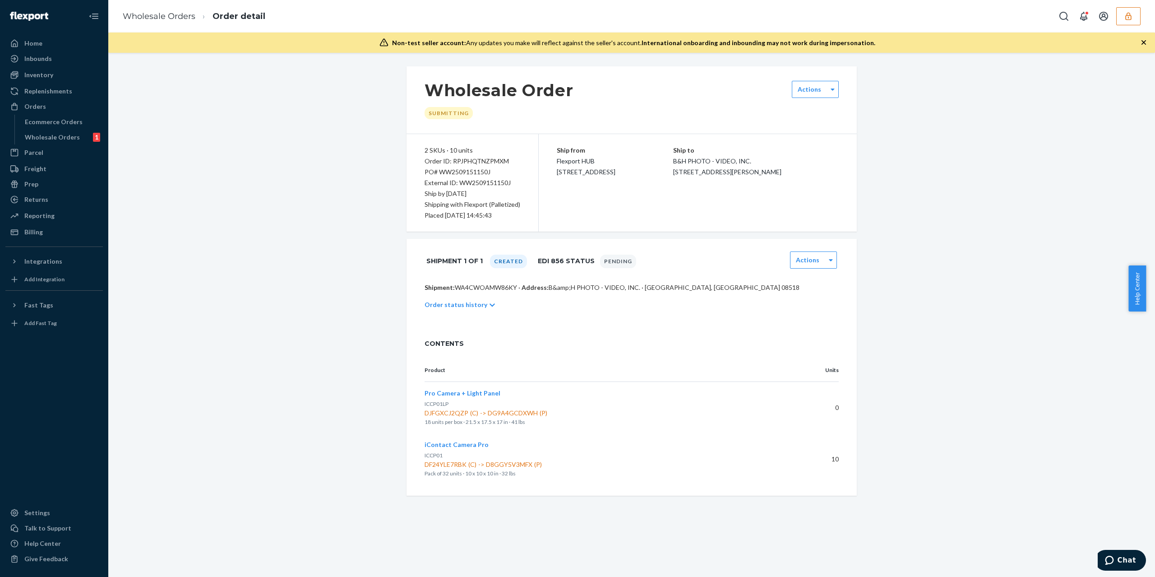
click at [468, 302] on p "Order status history" at bounding box center [456, 304] width 63 height 9
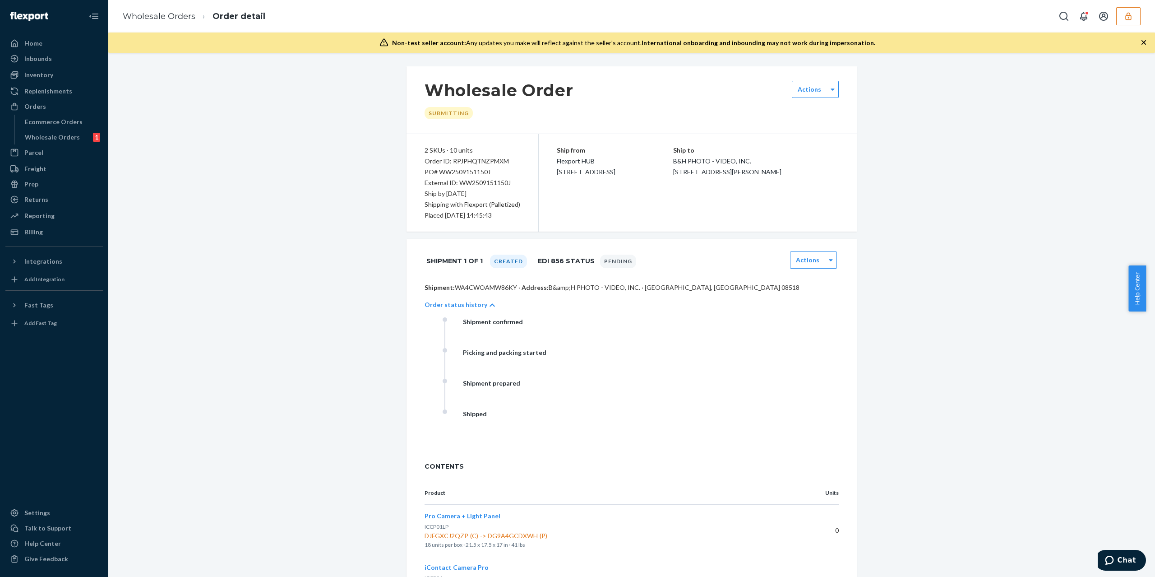
click at [1128, 16] on icon "button" at bounding box center [1128, 16] width 9 height 9
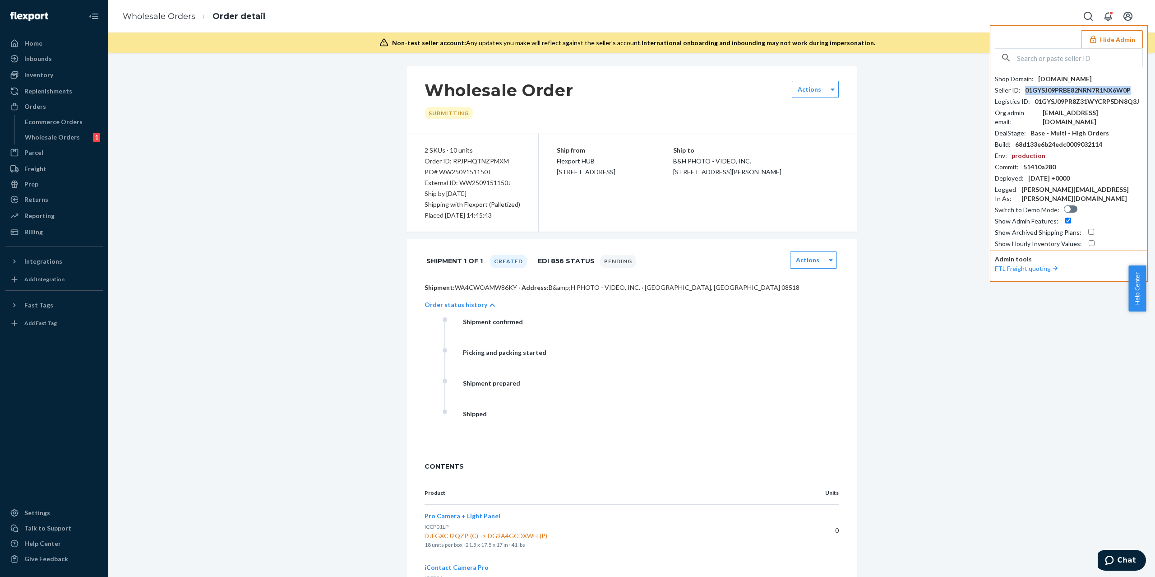
click at [1076, 91] on div "01GYSJ09PRBE82NRN7R1NX6W0P" at bounding box center [1078, 90] width 106 height 9
click at [488, 289] on p "Shipment: WA4CWOAMW86KY · Address: B&amp;H PHOTO - VIDEO, INC. · FLORENCE, NJ 0…" at bounding box center [632, 287] width 414 height 9
copy p "WA4CWOAMW86KY"
click at [455, 169] on div "PO# WW2509151150J" at bounding box center [473, 171] width 96 height 11
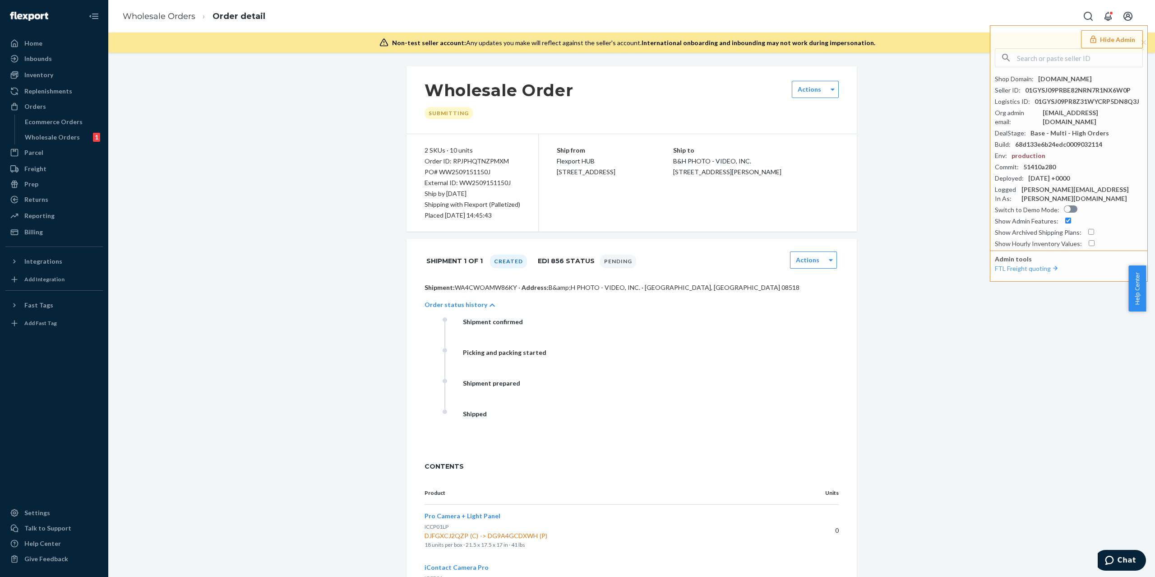
click at [455, 169] on div "PO# WW2509151150J" at bounding box center [473, 171] width 96 height 11
copy div "WW2509151150J"
click at [374, 301] on div "Wholesale Order Submitting Actions 2 SKUs · 10 units Order ID: RPJPHQTNZPMXM PO…" at bounding box center [631, 342] width 1033 height 552
drag, startPoint x: 1058, startPoint y: 60, endPoint x: 1057, endPoint y: 65, distance: 5.9
click at [1057, 65] on input "text" at bounding box center [1079, 58] width 125 height 18
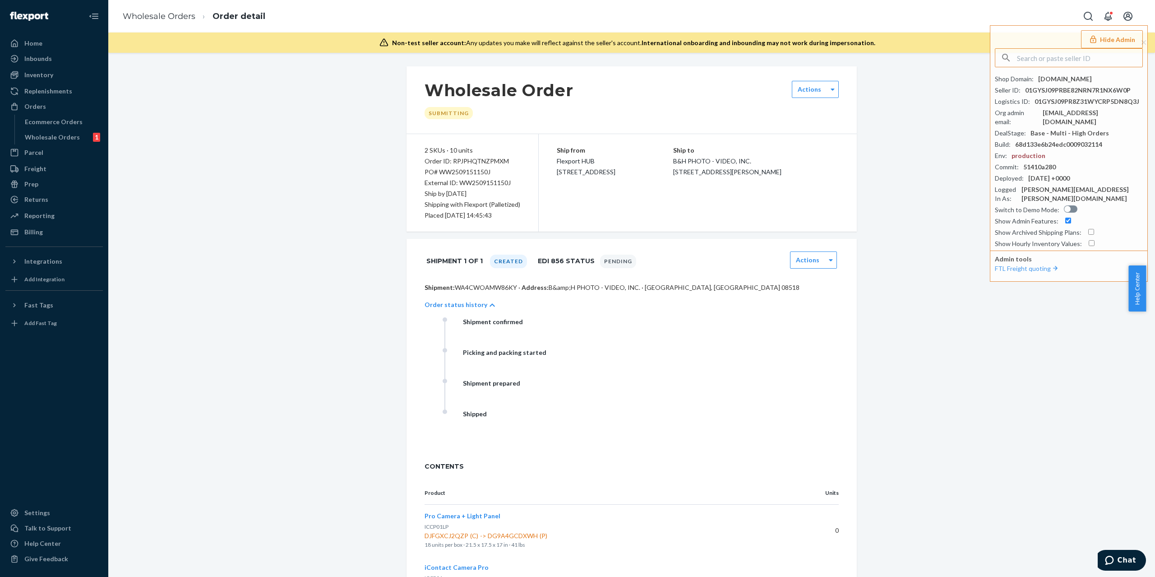
paste input "surekhajunglekitchen"
type input "surekhajunglekitchen"
click at [1048, 114] on span "surekha@jungle.kitchen" at bounding box center [1071, 120] width 134 height 18
